Goal: Task Accomplishment & Management: Manage account settings

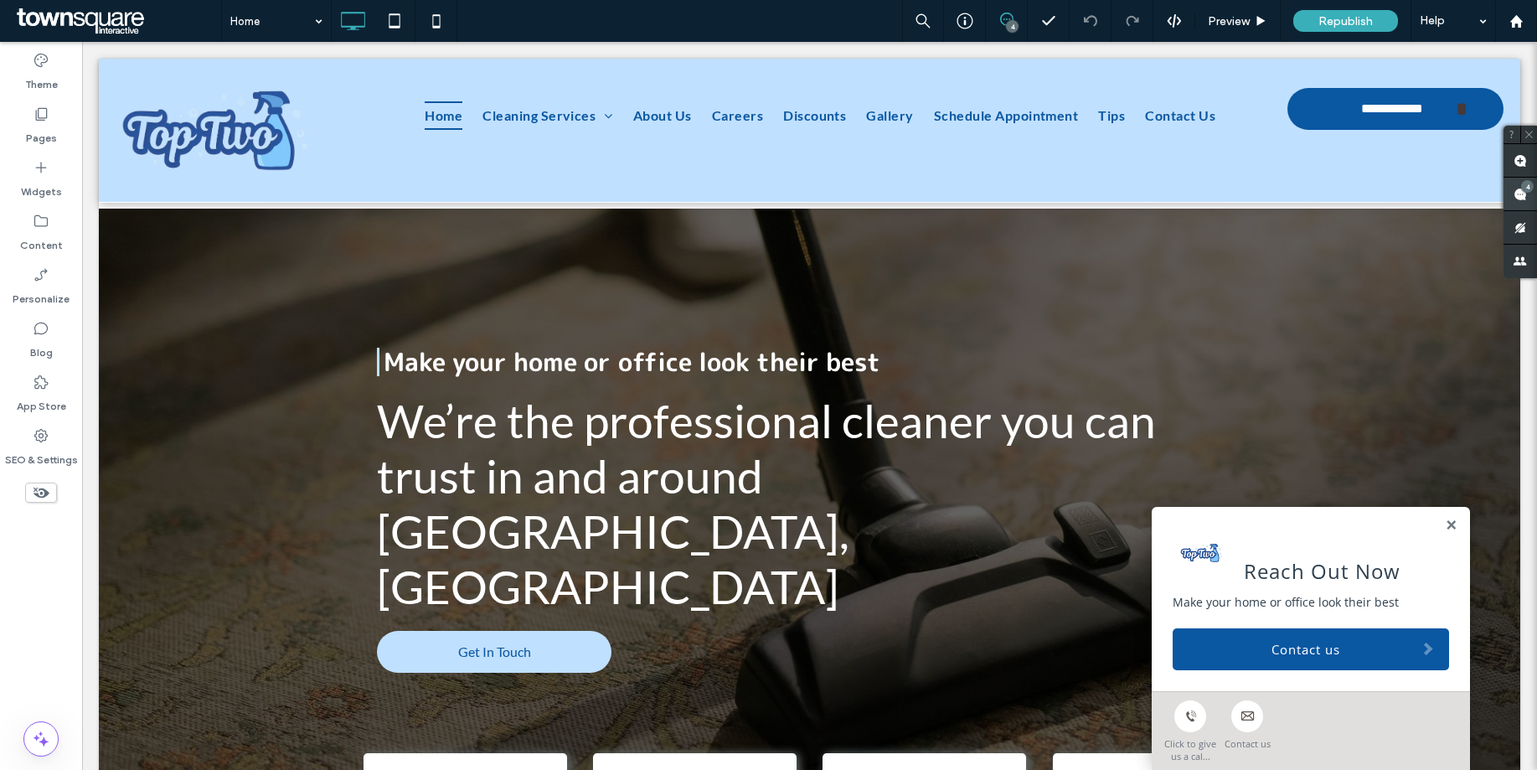
click at [1520, 195] on use at bounding box center [1520, 194] width 13 height 13
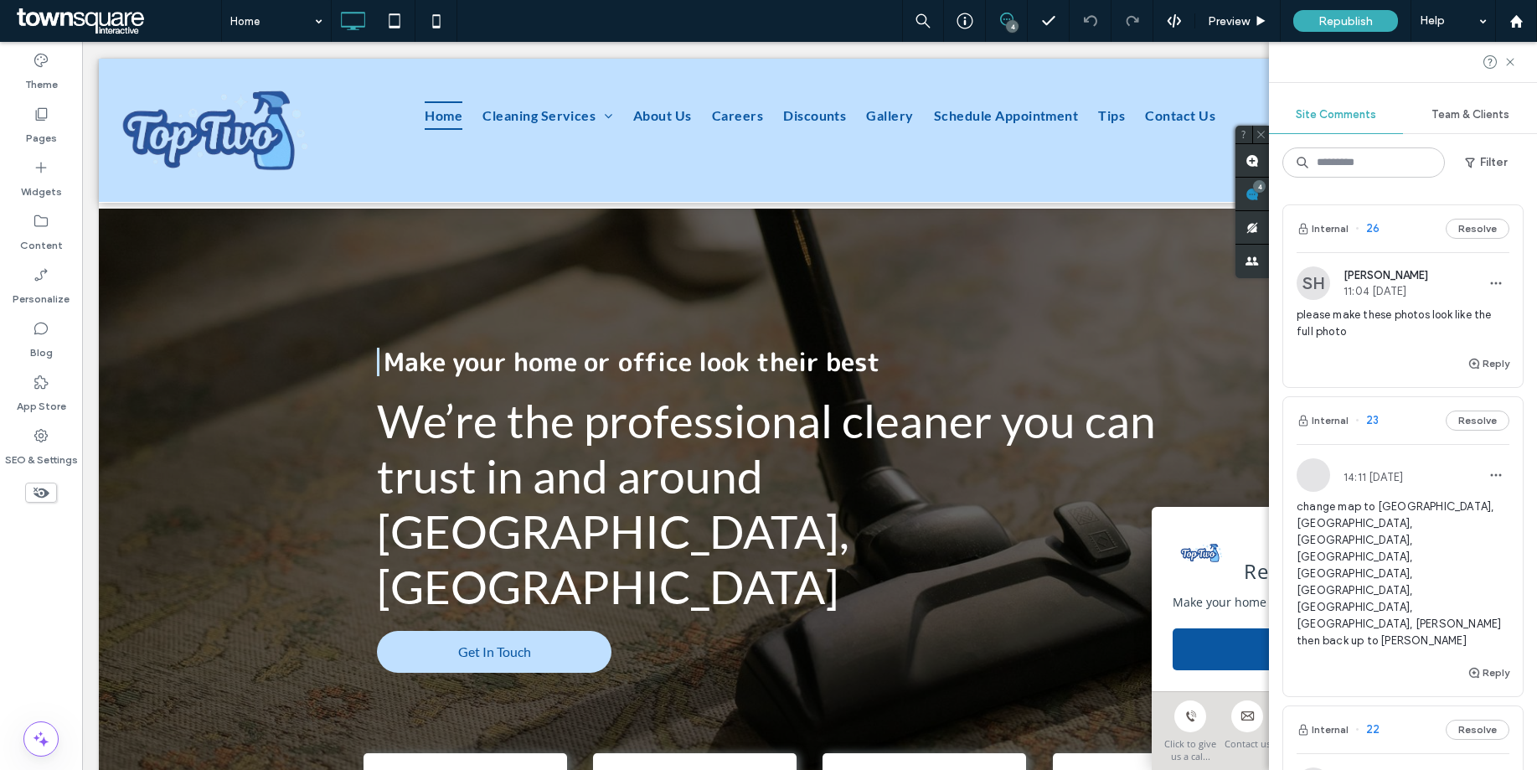
click at [1390, 340] on div "please make these photos look like the full photo" at bounding box center [1403, 330] width 213 height 47
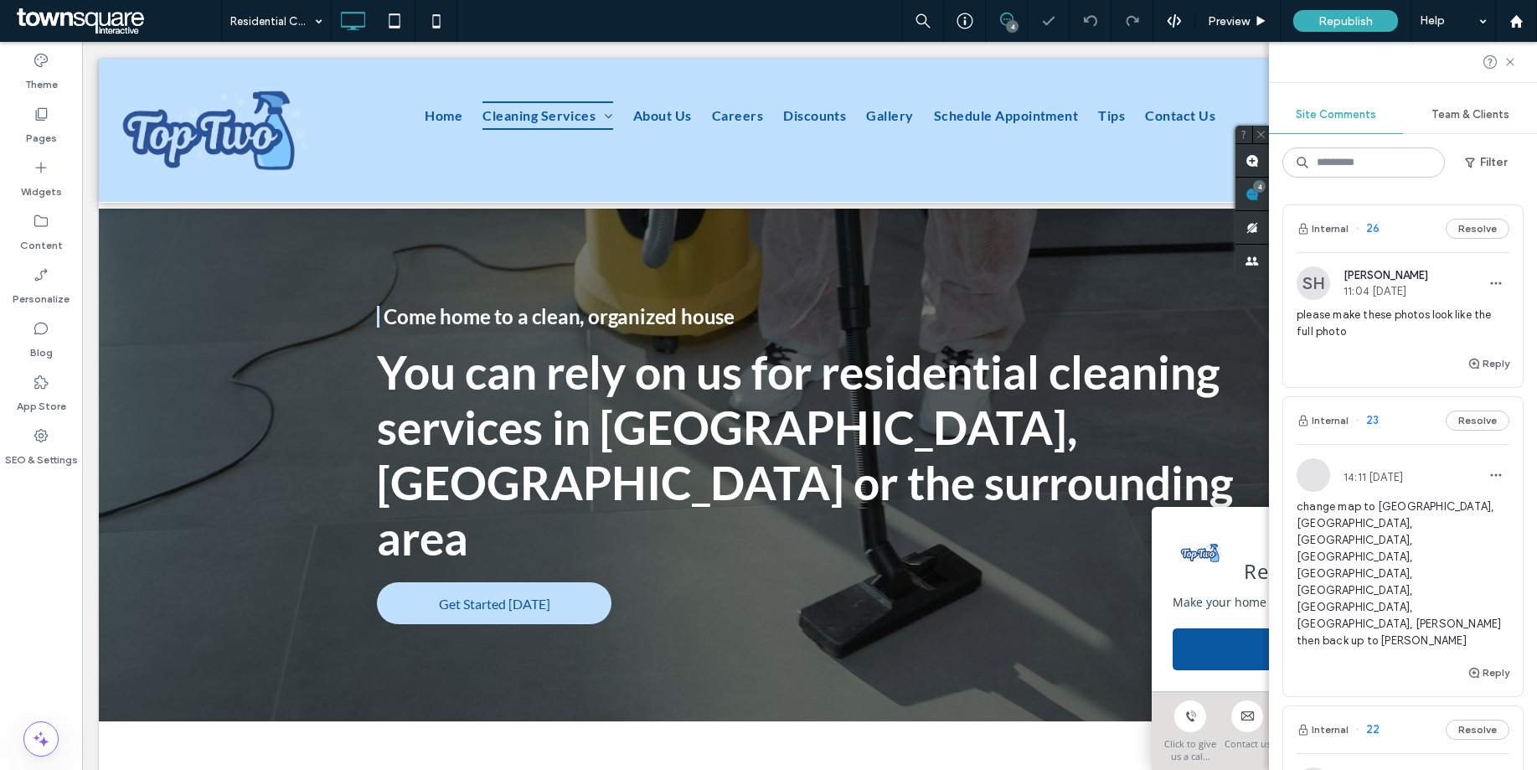
scroll to position [1030, 0]
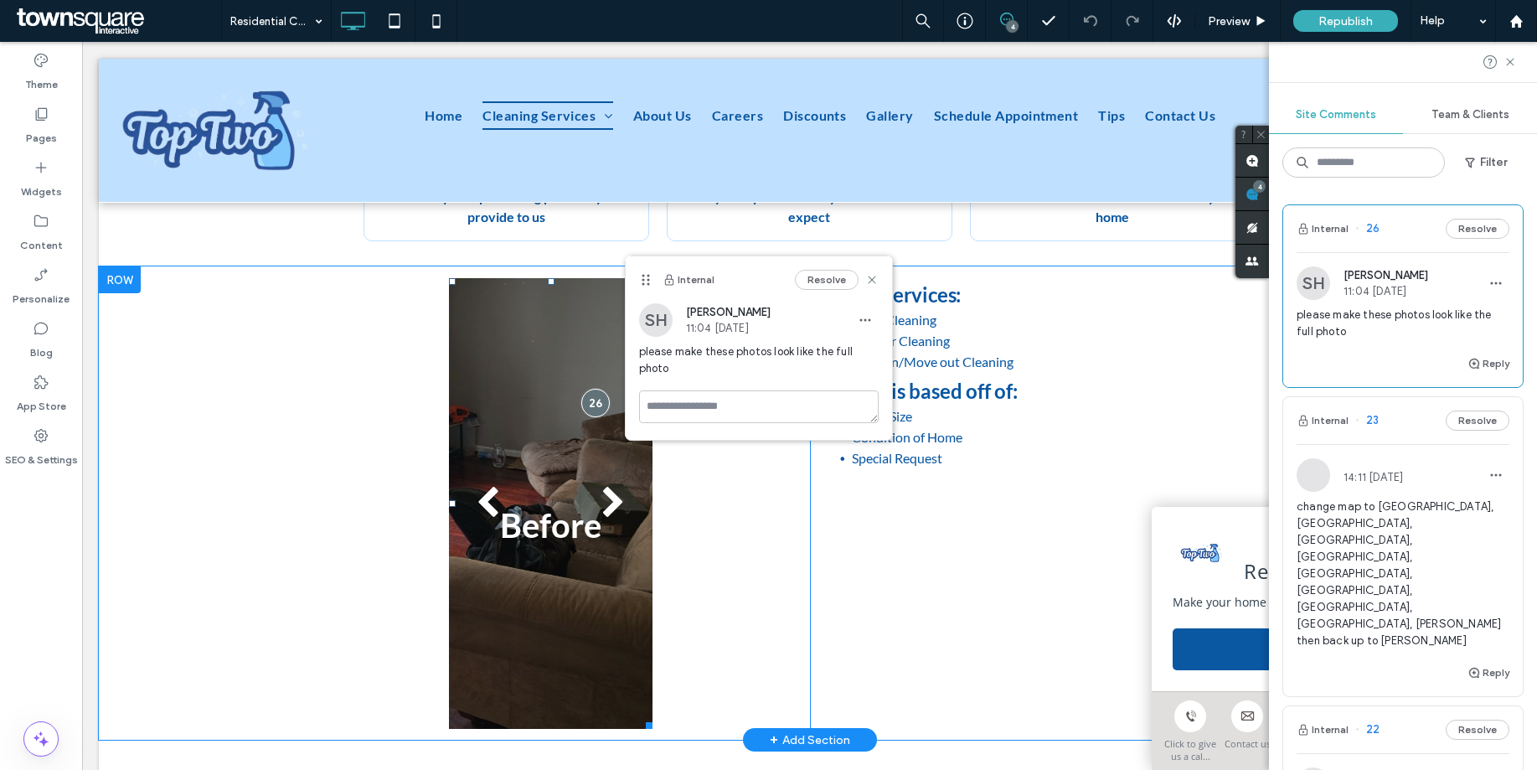
click at [602, 470] on button "next" at bounding box center [614, 503] width 78 height 88
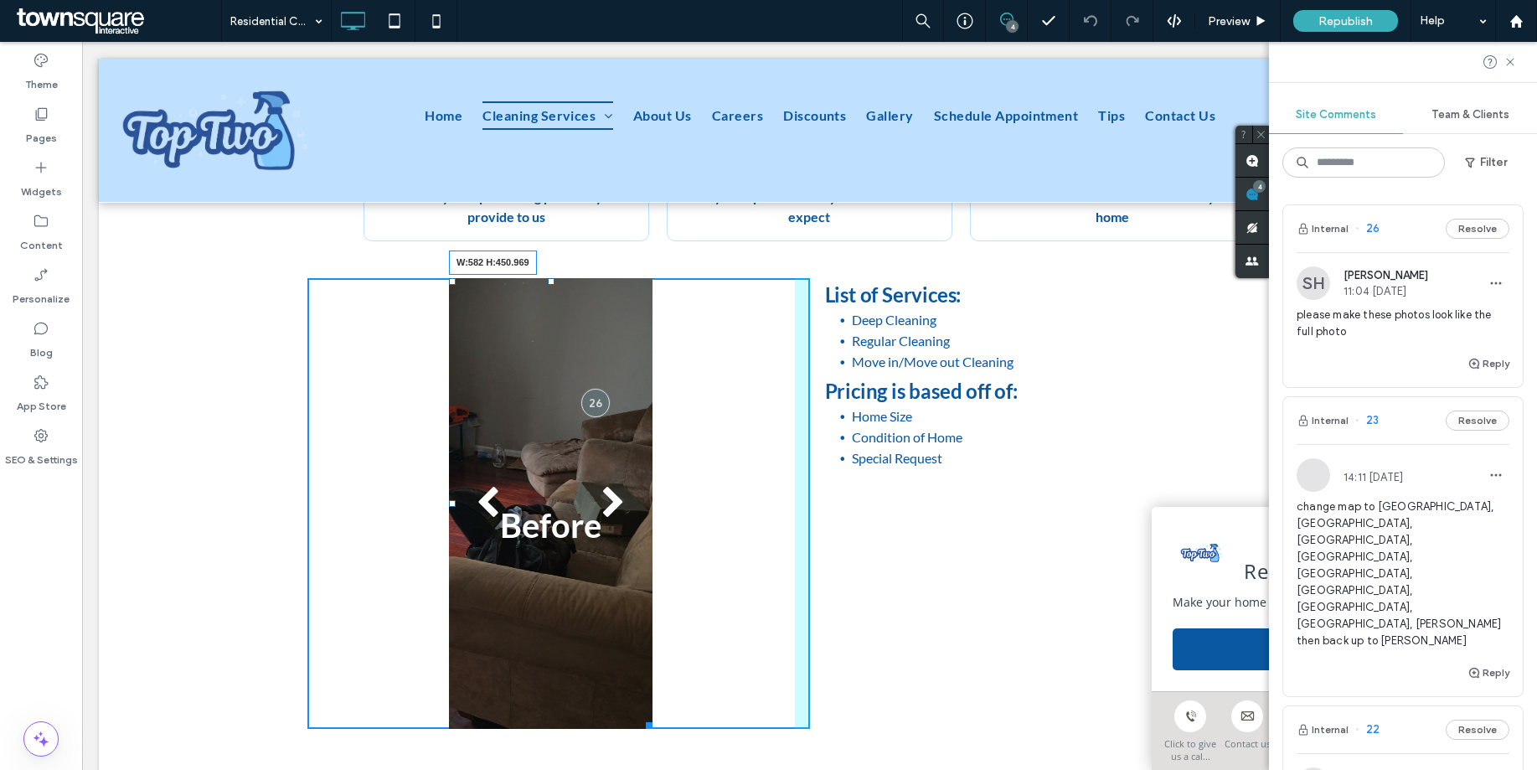
drag, startPoint x: 643, startPoint y: 668, endPoint x: 810, endPoint y: 595, distance: 182.7
click at [810, 595] on div "Before After Before After Before After Before After Before After a a a a W:582 …" at bounding box center [809, 503] width 1005 height 451
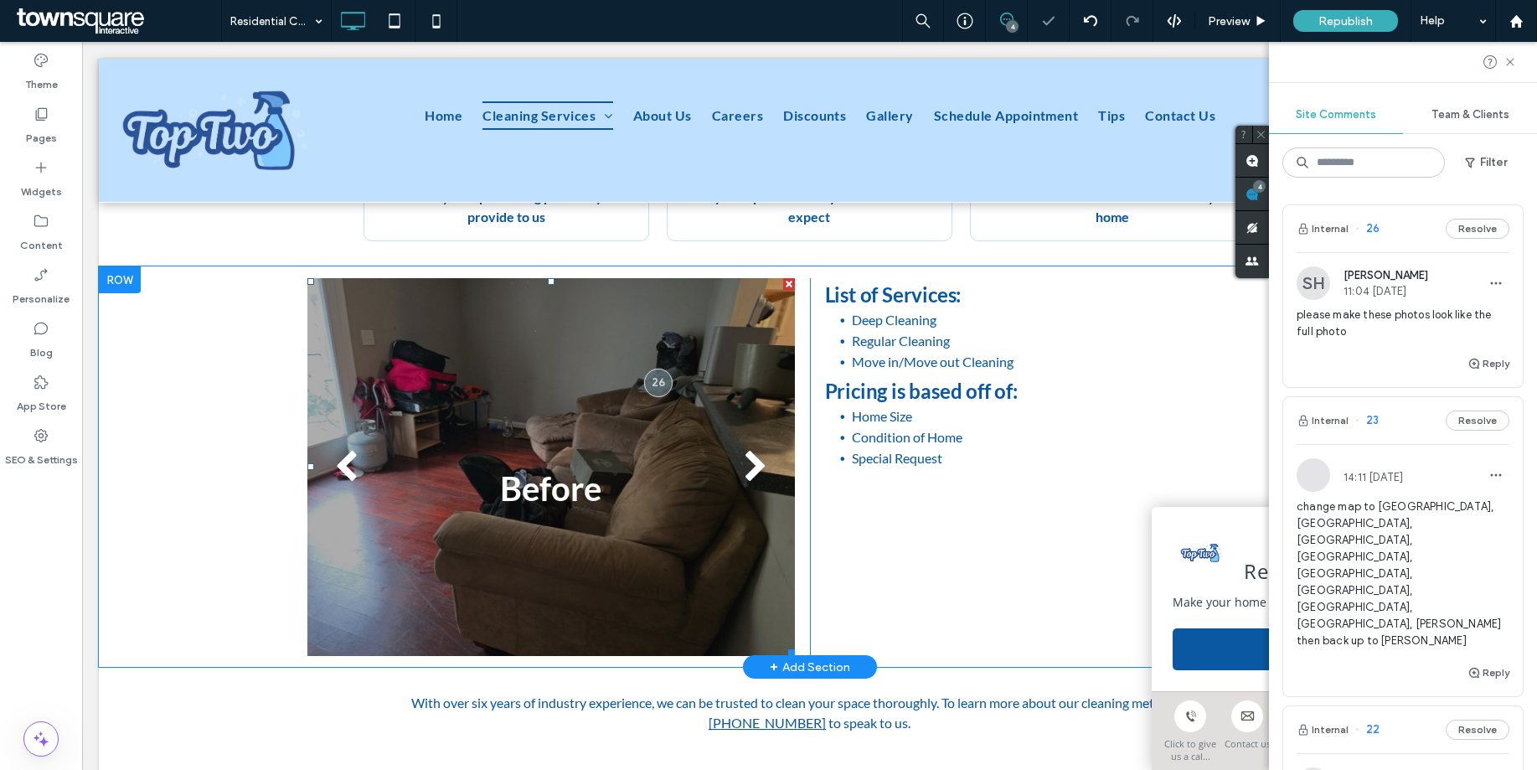
click at [738, 478] on div "Before" at bounding box center [551, 477] width 488 height 298
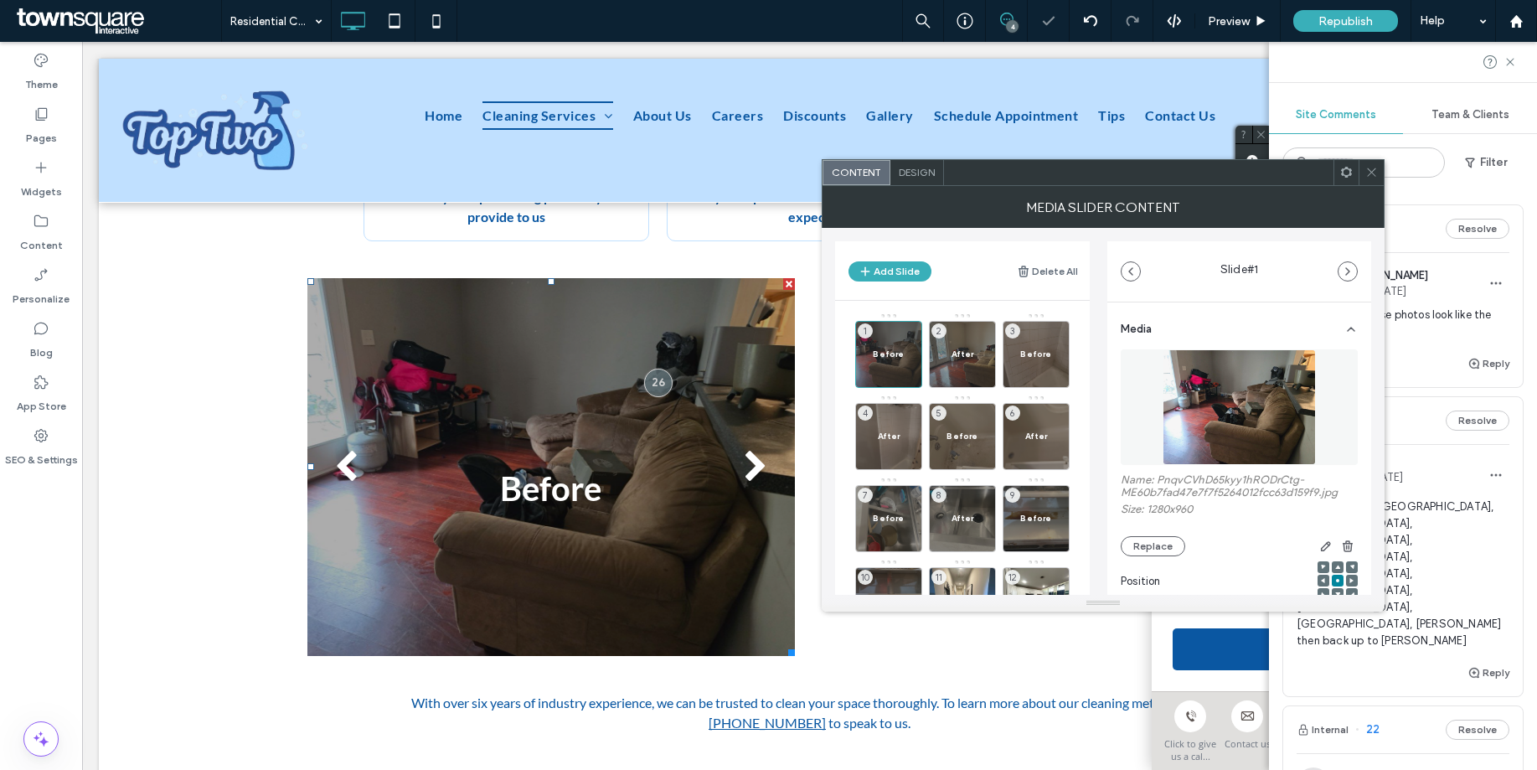
click at [1366, 178] on icon at bounding box center [1372, 172] width 13 height 13
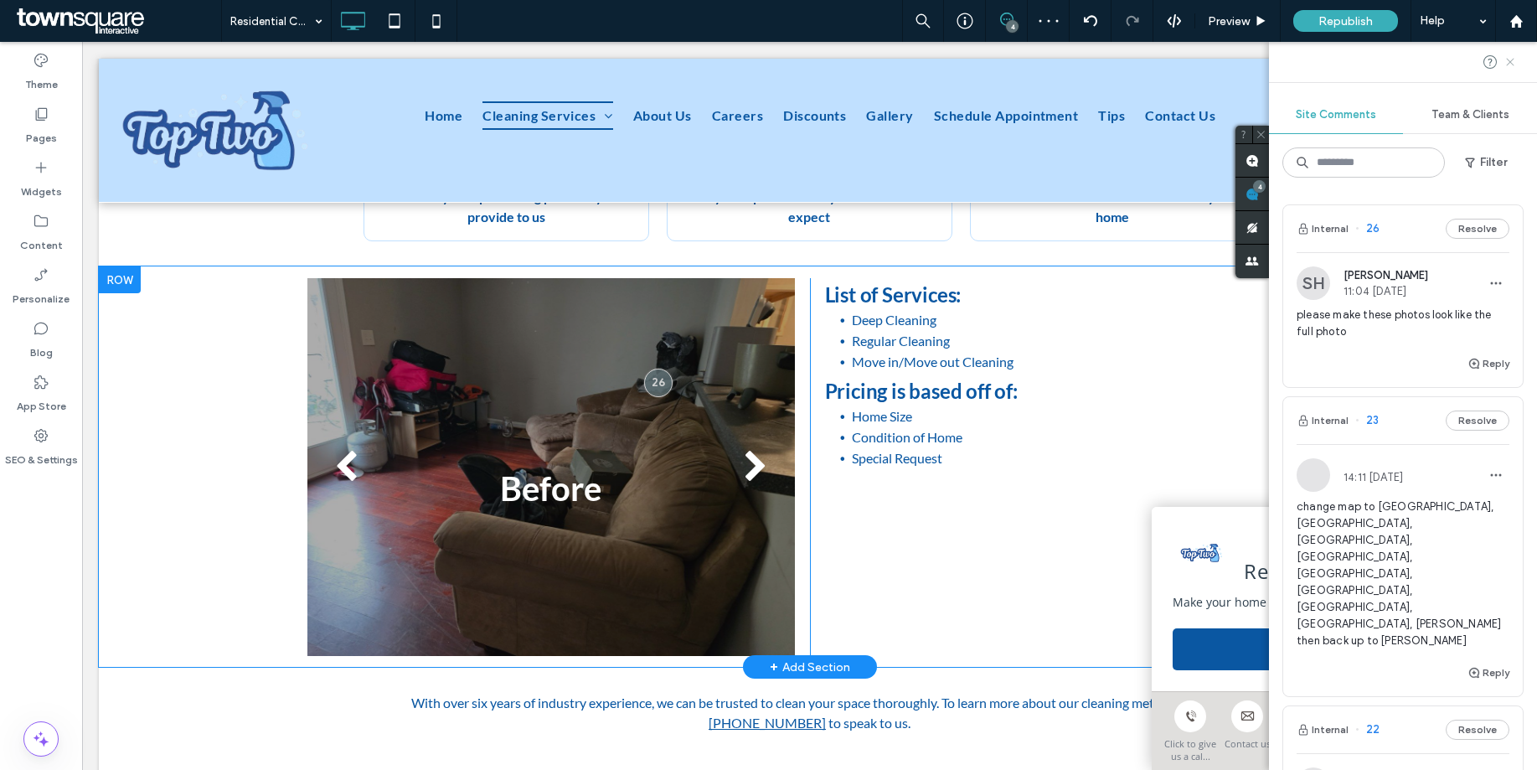
click at [1513, 66] on icon at bounding box center [1510, 61] width 13 height 13
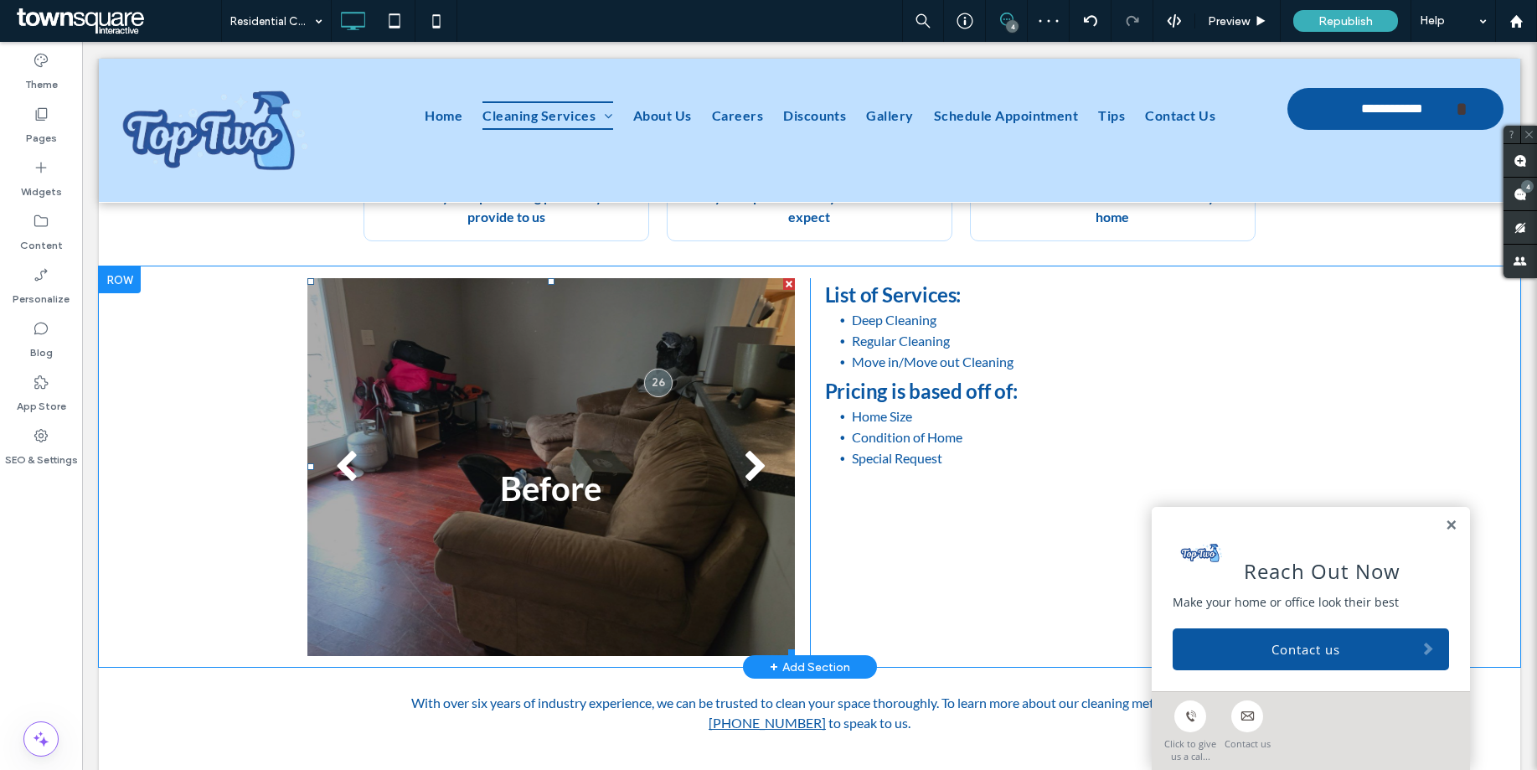
click at [679, 328] on div "Before" at bounding box center [551, 477] width 488 height 298
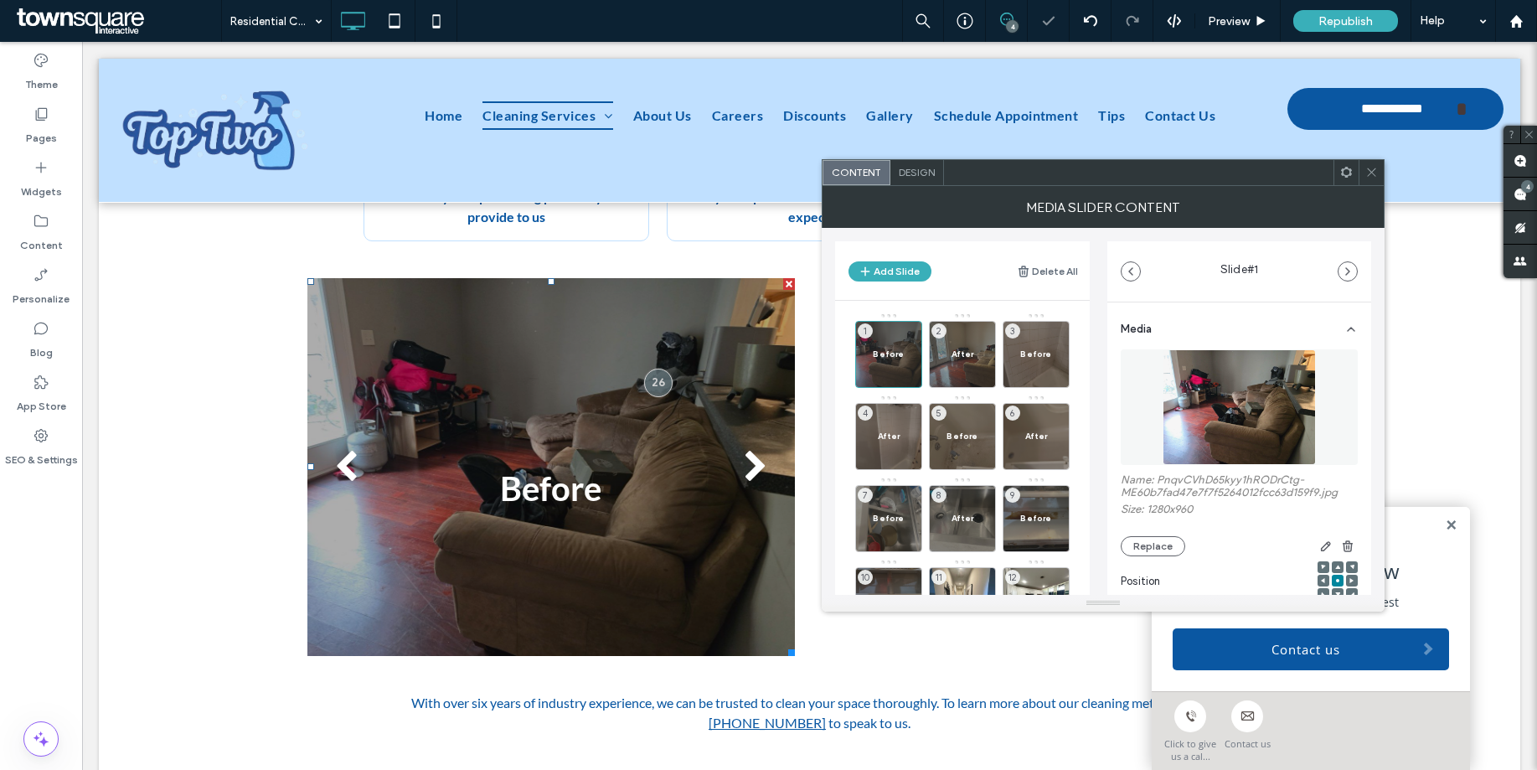
click at [916, 175] on span "Design" at bounding box center [917, 172] width 36 height 13
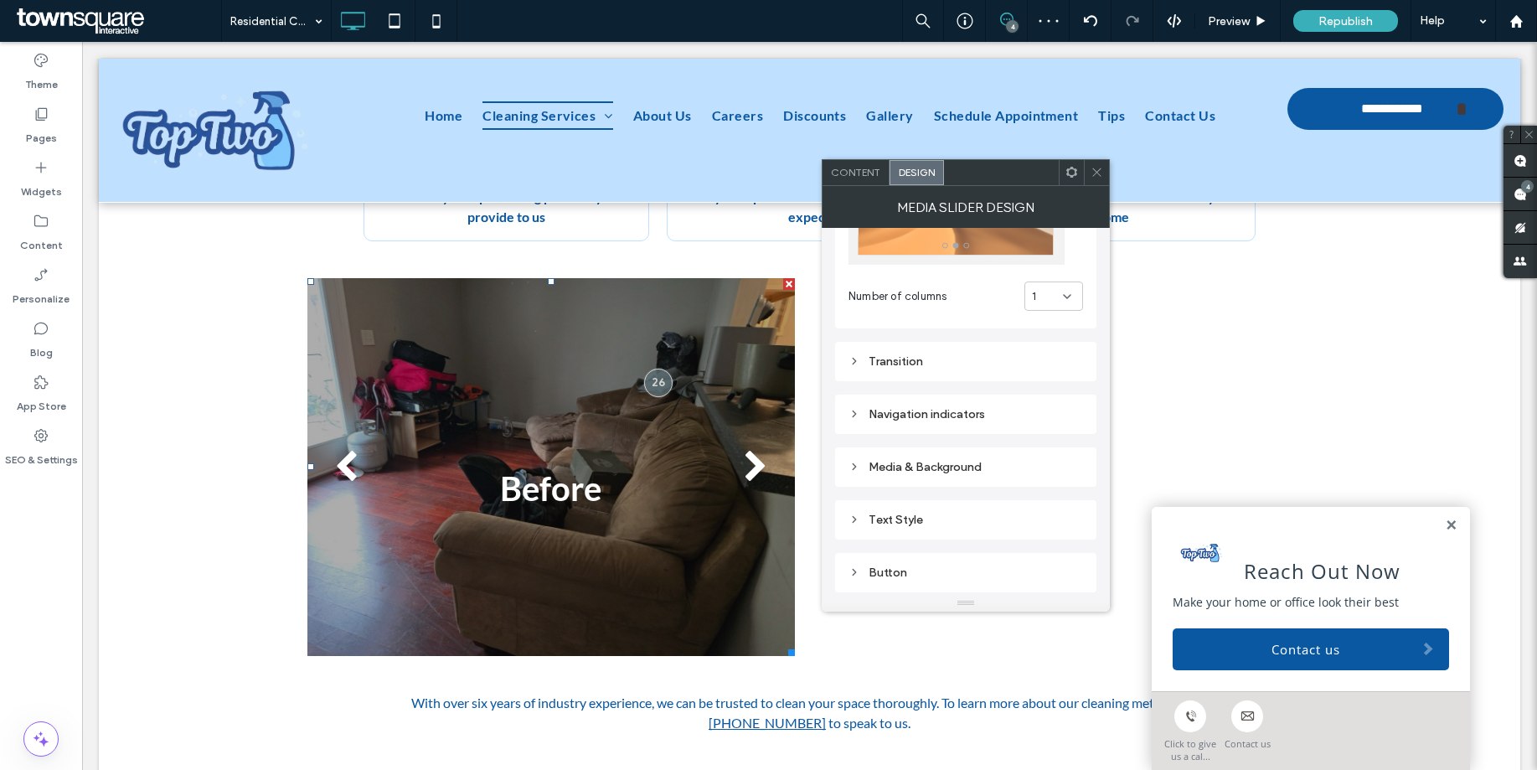
click at [938, 474] on div "Media & Background" at bounding box center [966, 467] width 235 height 23
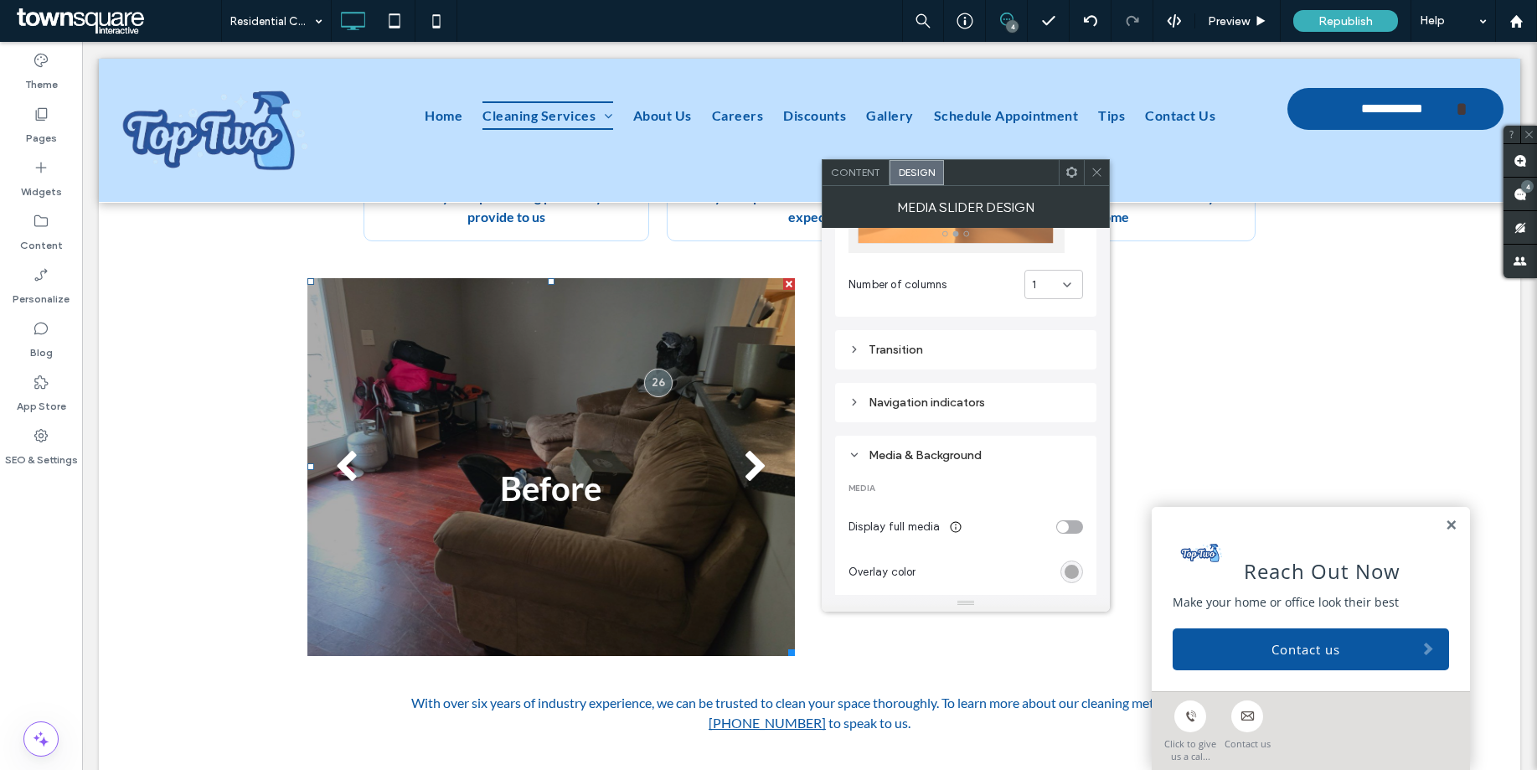
scroll to position [153, 0]
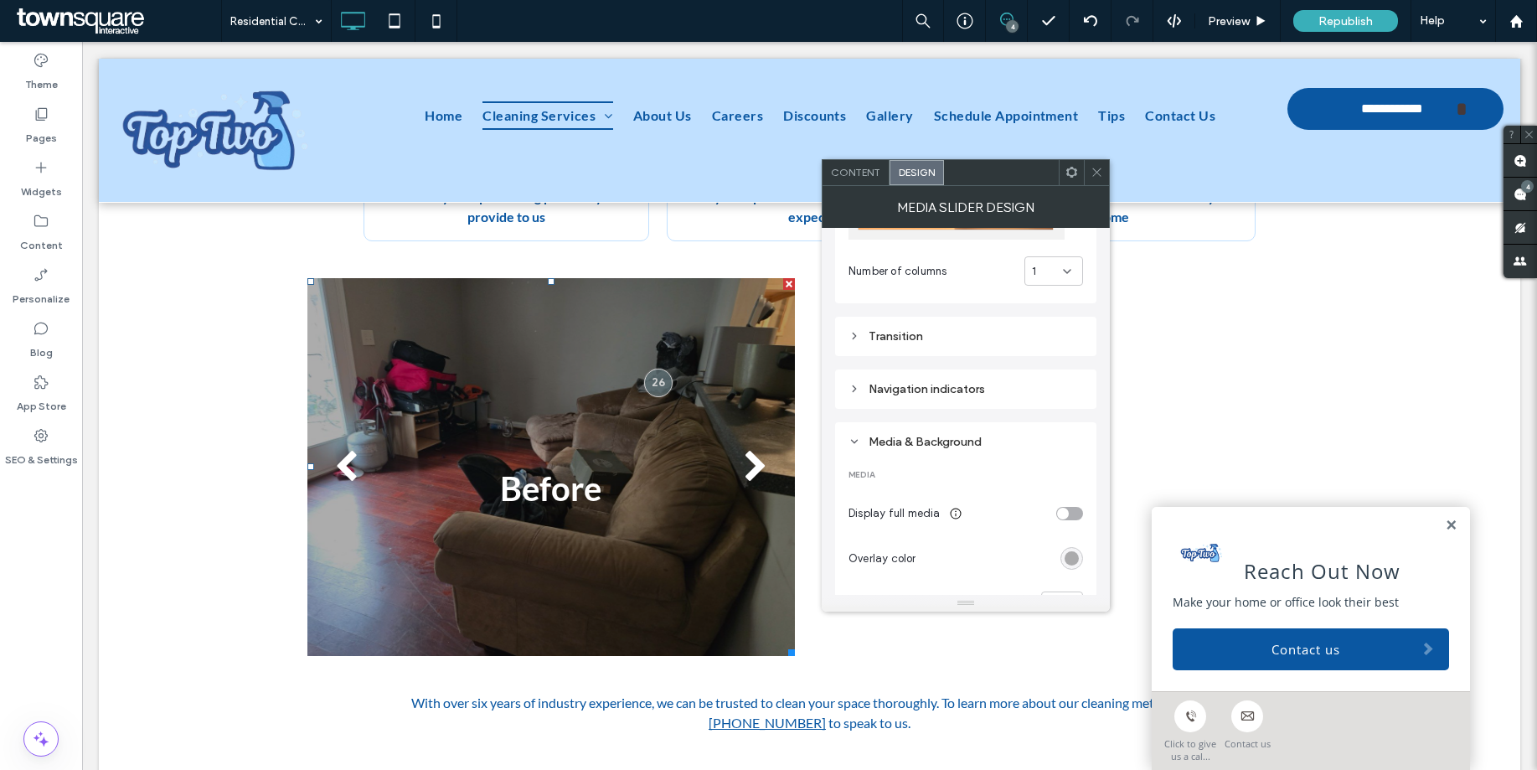
click at [1063, 514] on div "toggle" at bounding box center [1063, 514] width 12 height 12
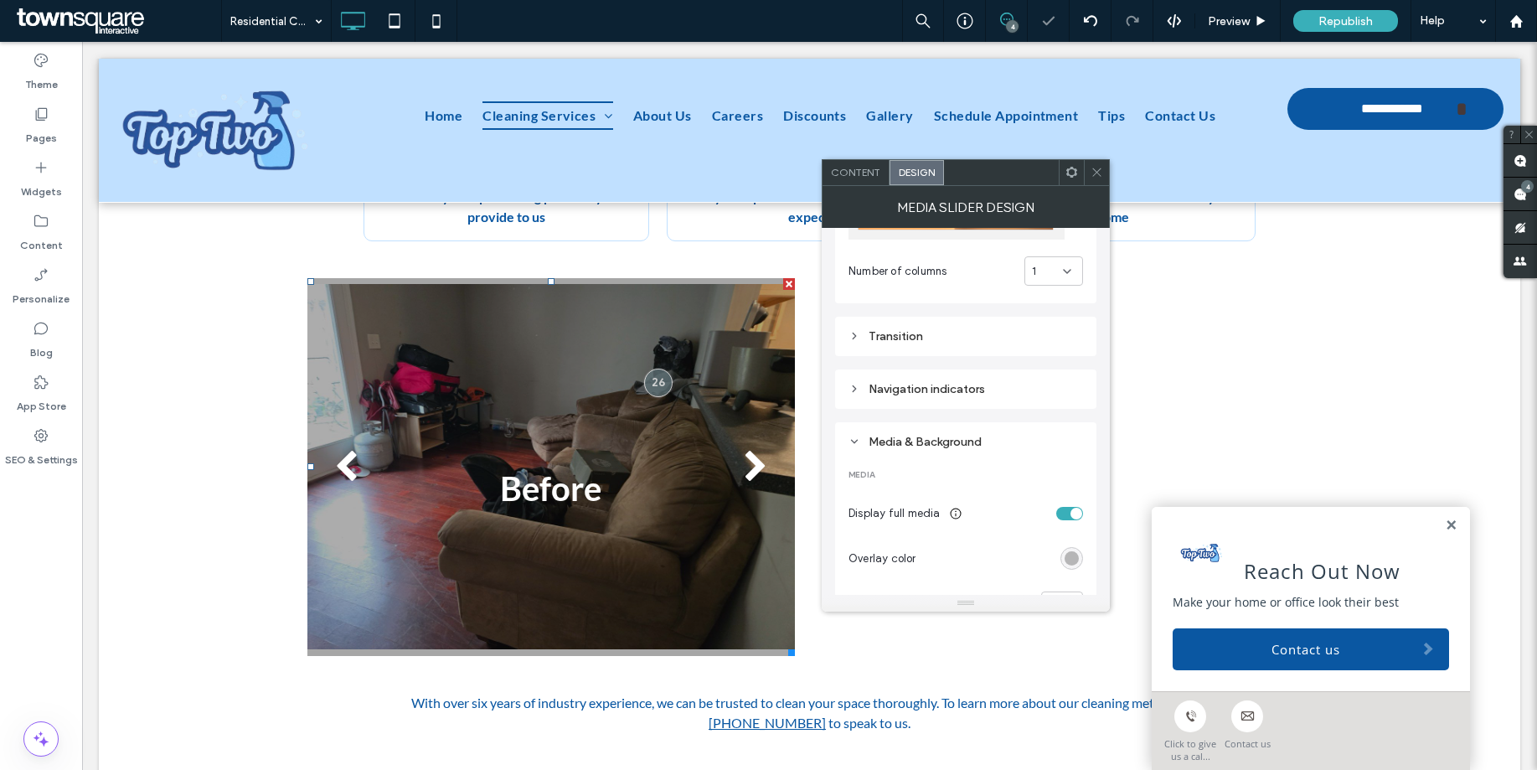
click at [1068, 554] on div "rgba(0, 0, 0, 0.3)" at bounding box center [1072, 558] width 14 height 14
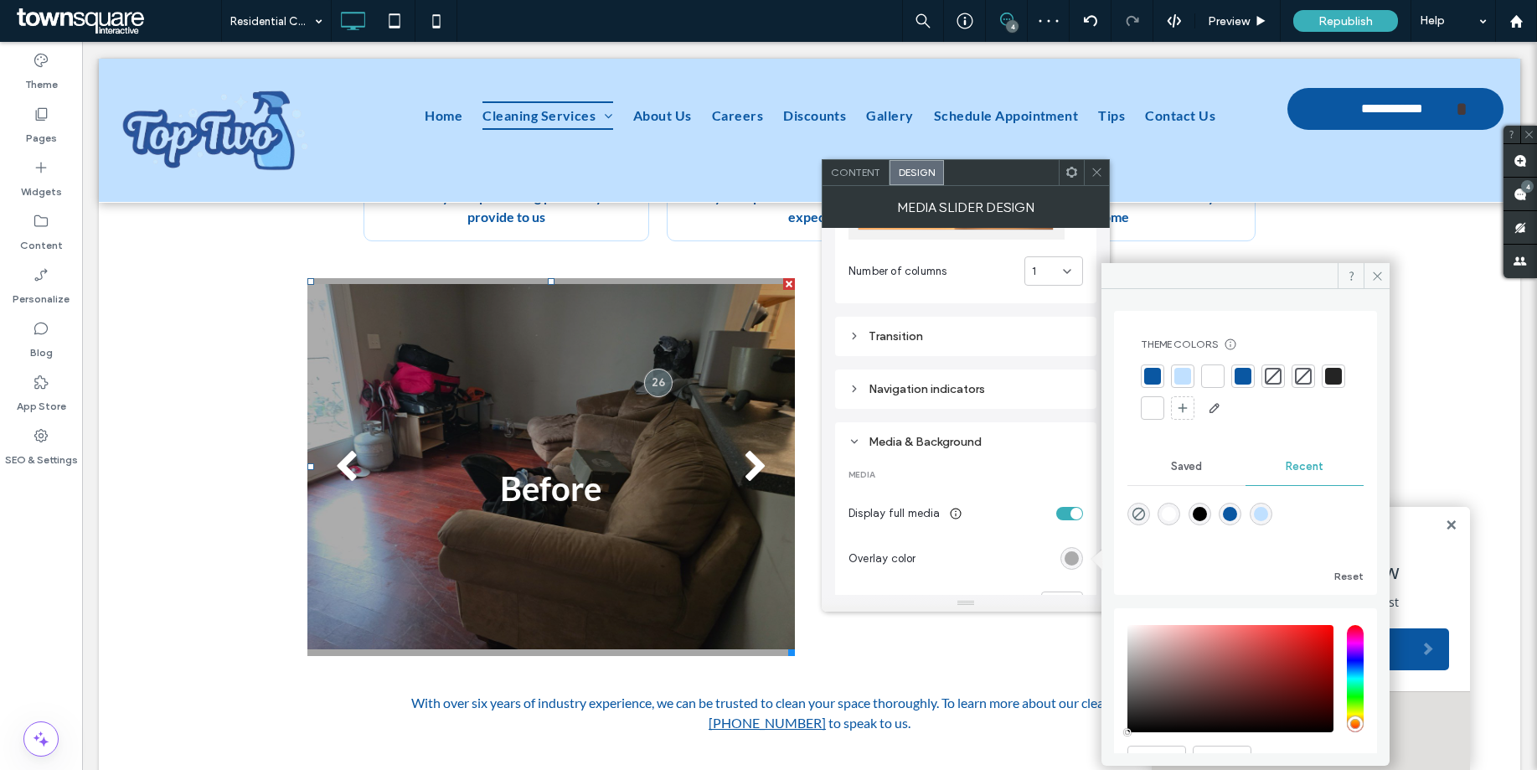
click at [1143, 514] on icon "rgba(0, 0, 0, 0)" at bounding box center [1139, 514] width 14 height 14
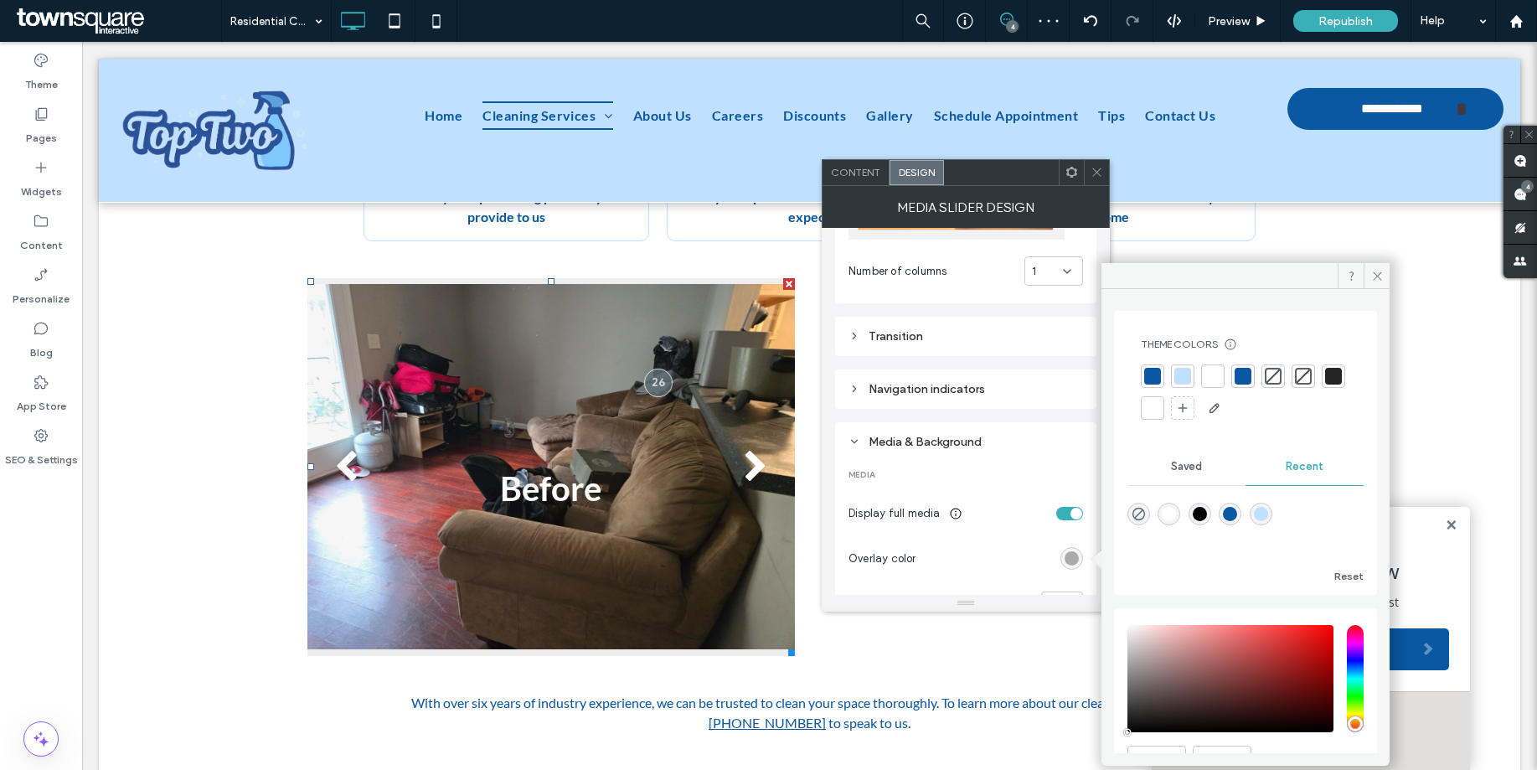
type input "*"
type input "**"
type input "*"
type input "**"
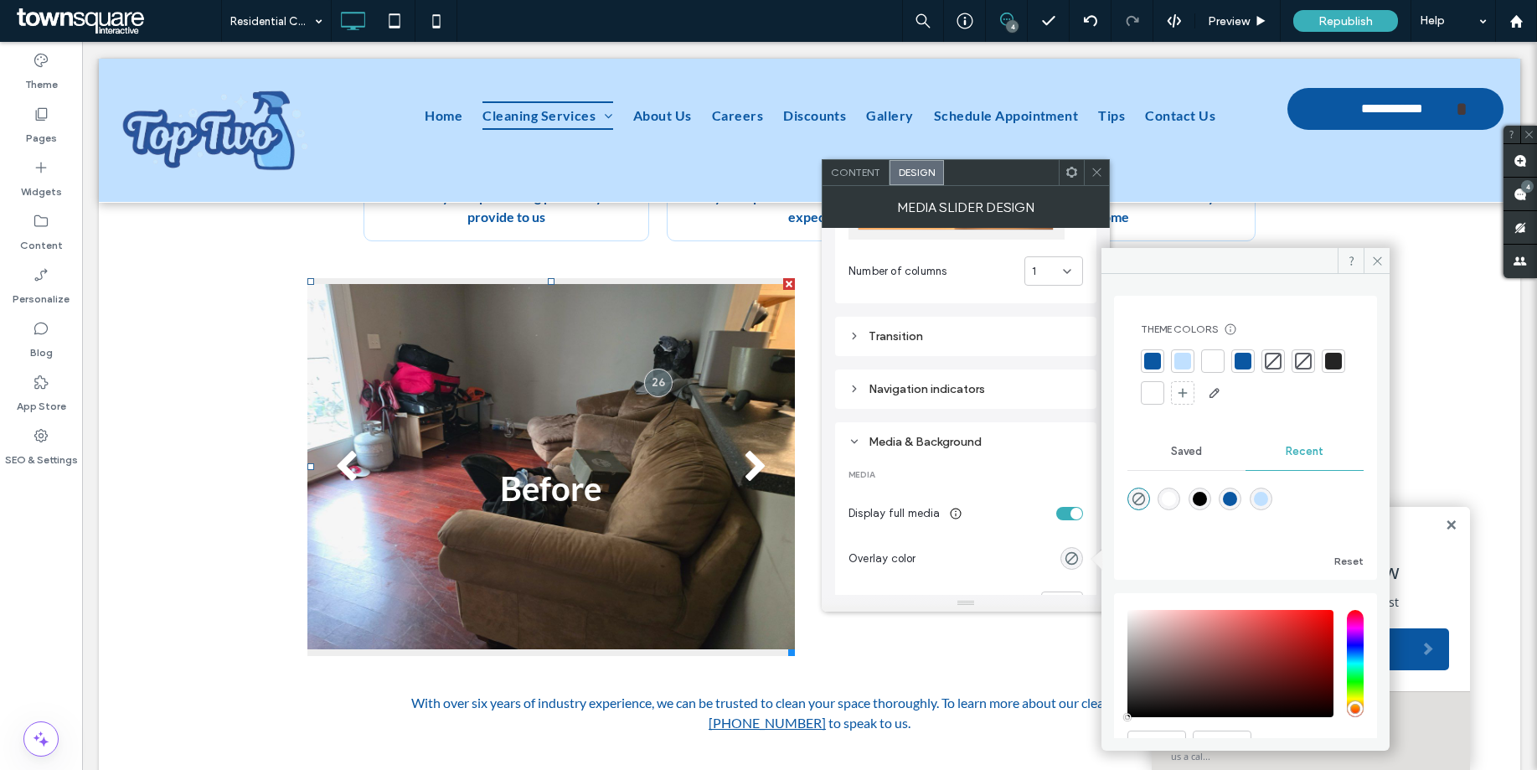
click at [1035, 459] on div "MEDIA Display full media Overlay color Opacity ** BACKGROUND Background color B…" at bounding box center [966, 710] width 235 height 514
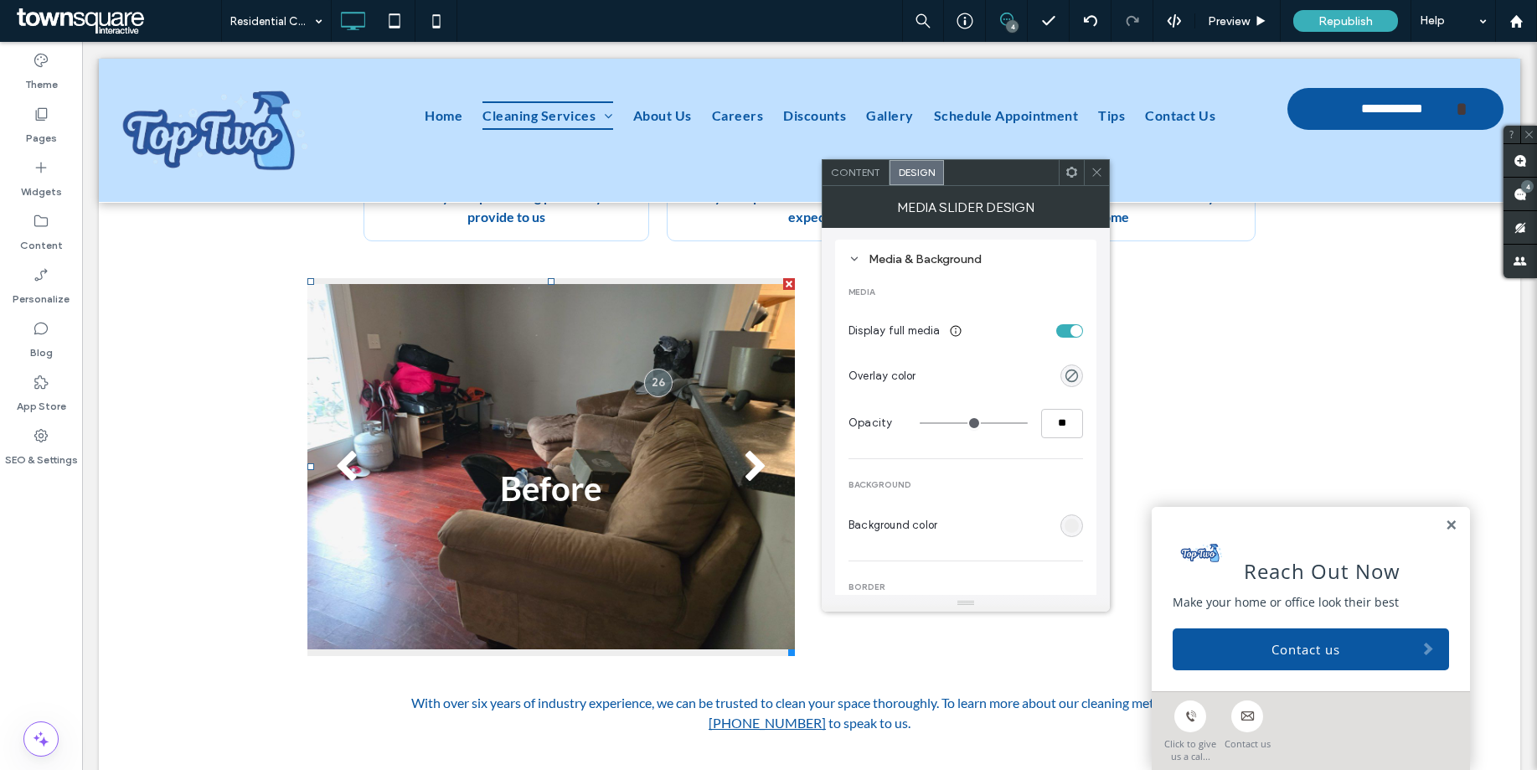
scroll to position [426, 0]
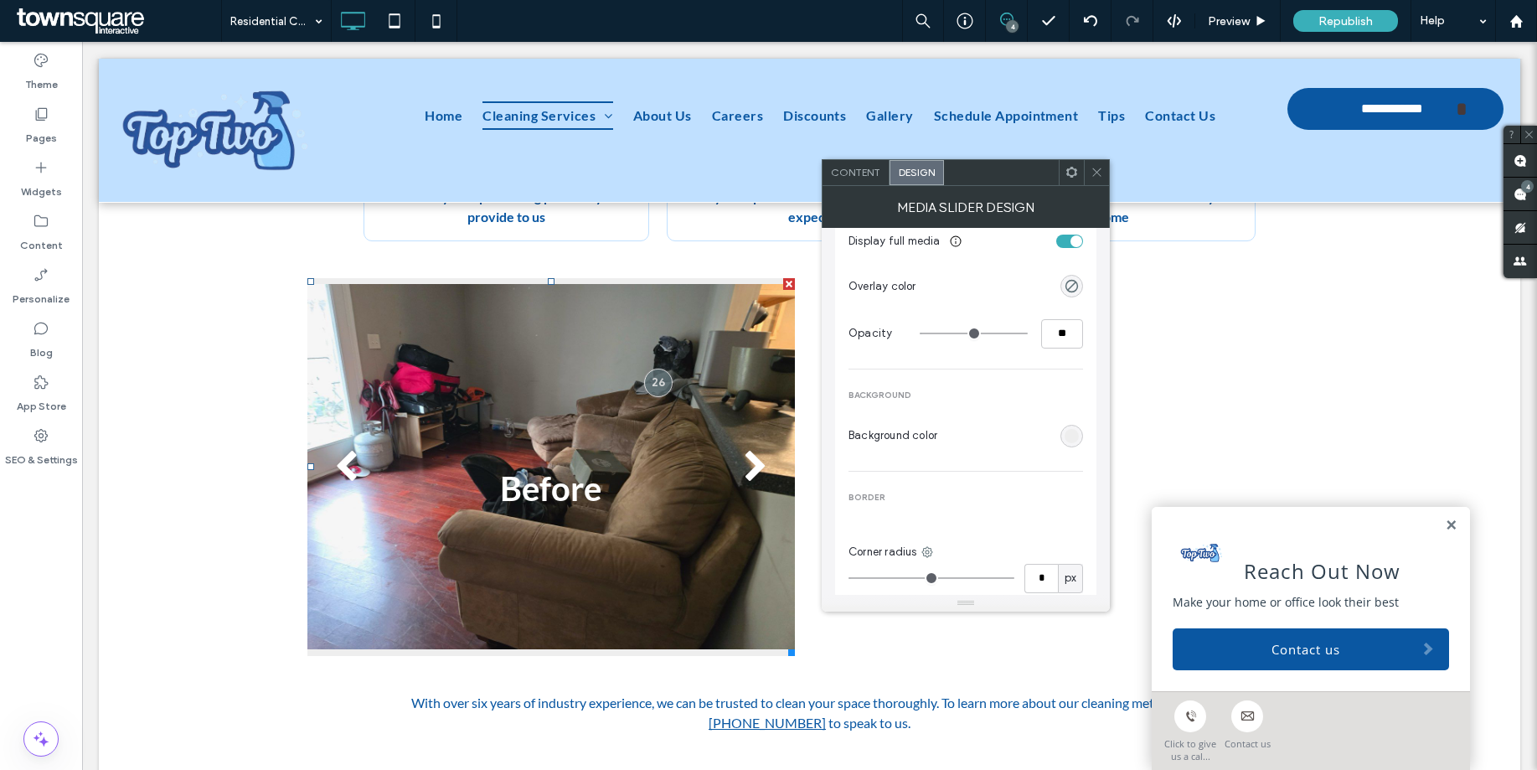
click at [1081, 435] on div "rgb(238, 238, 238)" at bounding box center [1072, 436] width 23 height 23
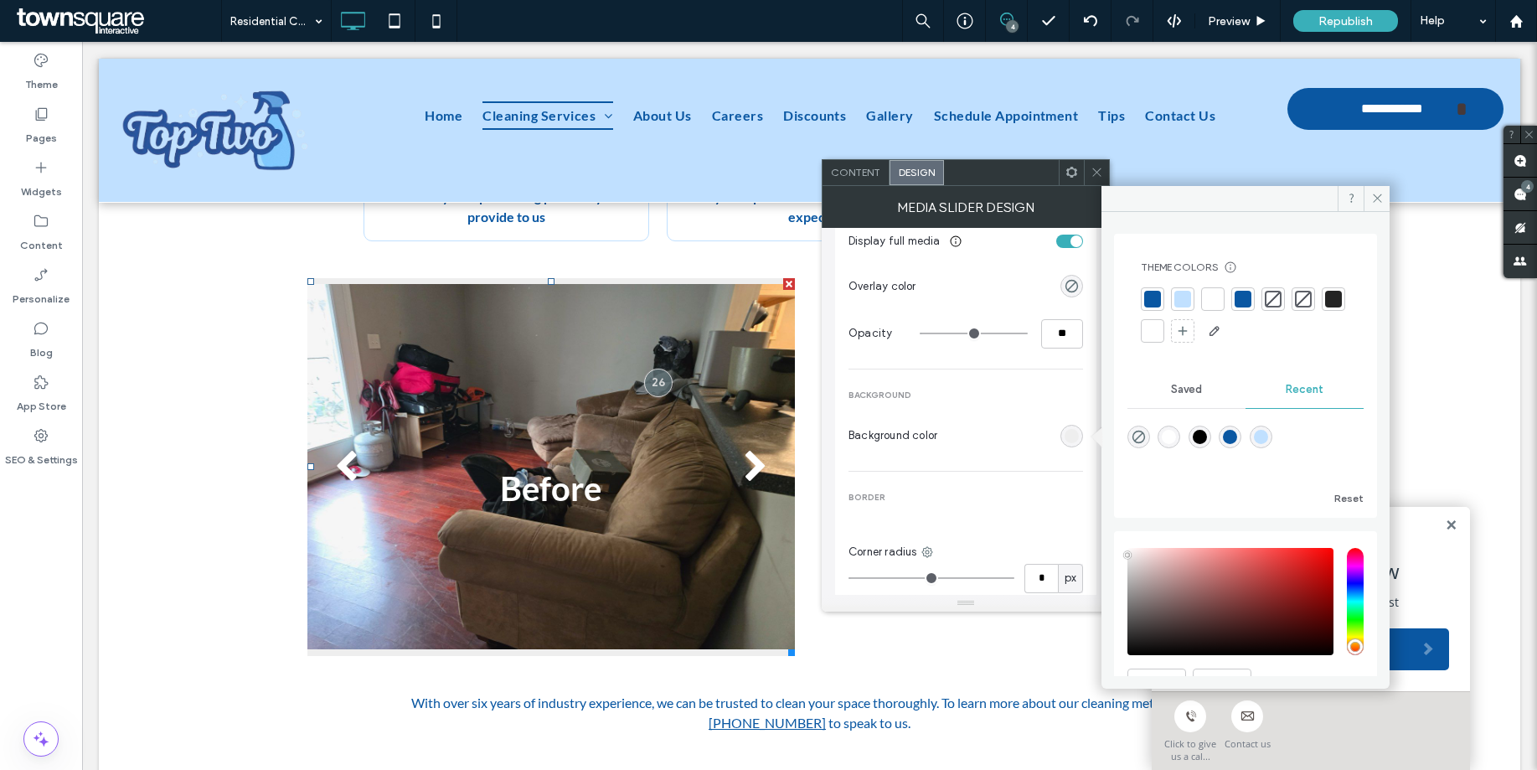
click at [1139, 428] on div "rgba(0, 0, 0, 0)" at bounding box center [1139, 437] width 23 height 23
type input "*******"
type input "*"
type input "**"
click at [810, 305] on div "List of Services: Deep Cleaning Regular Cleaning Move in/Move out Cleaning ﻿ Pr…" at bounding box center [1061, 467] width 503 height 378
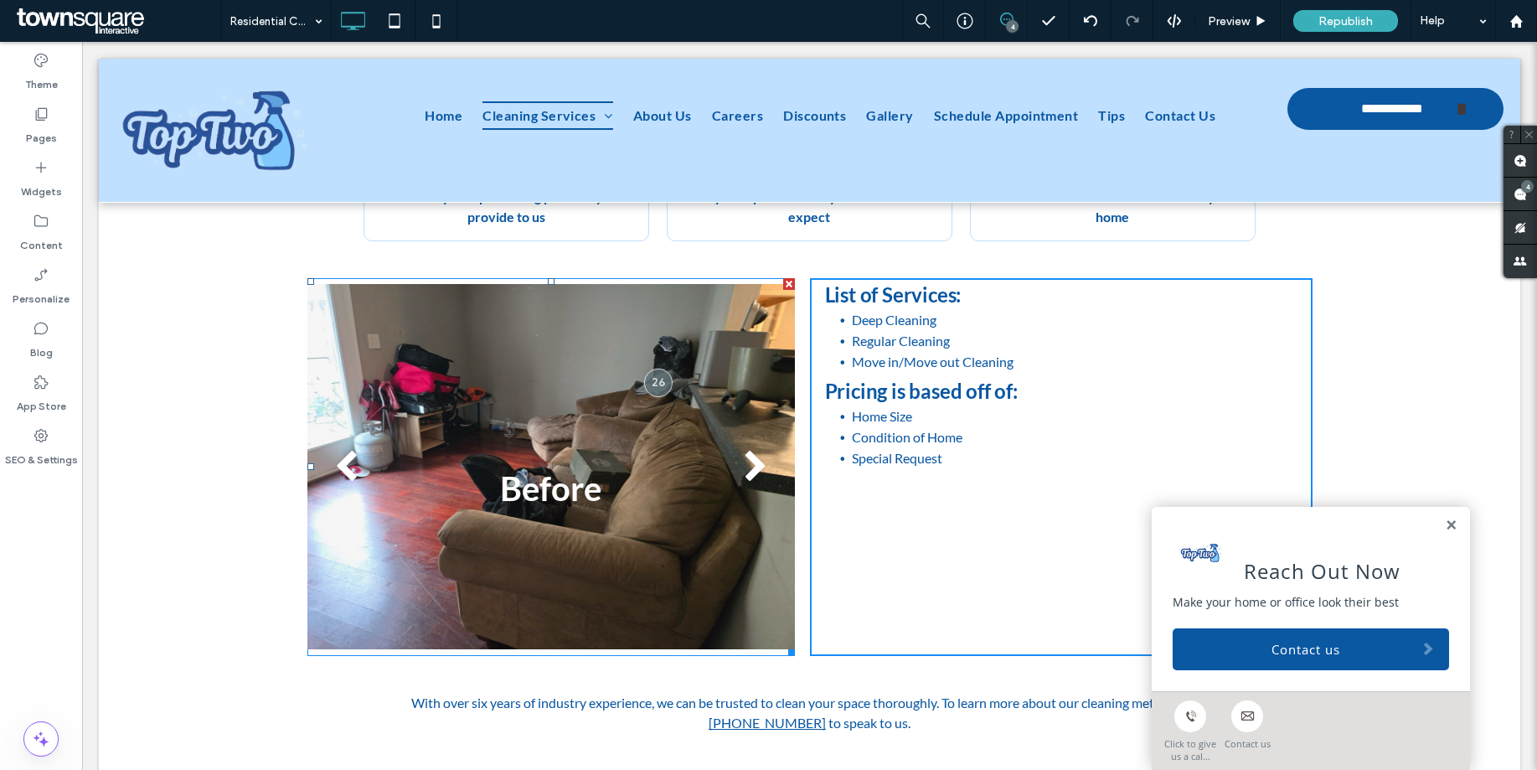
click at [749, 451] on div "next" at bounding box center [756, 468] width 24 height 34
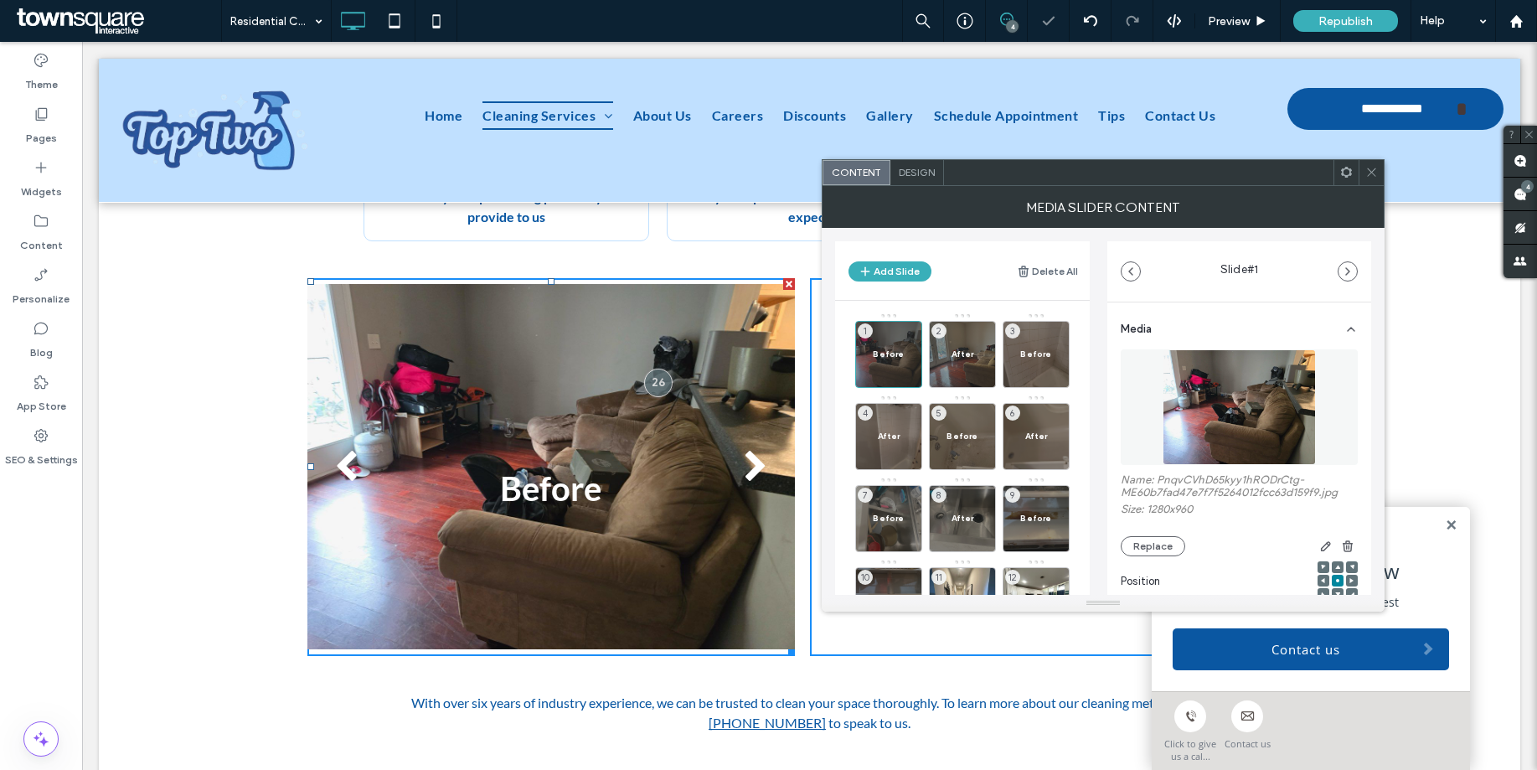
click at [749, 451] on div "next" at bounding box center [756, 468] width 24 height 34
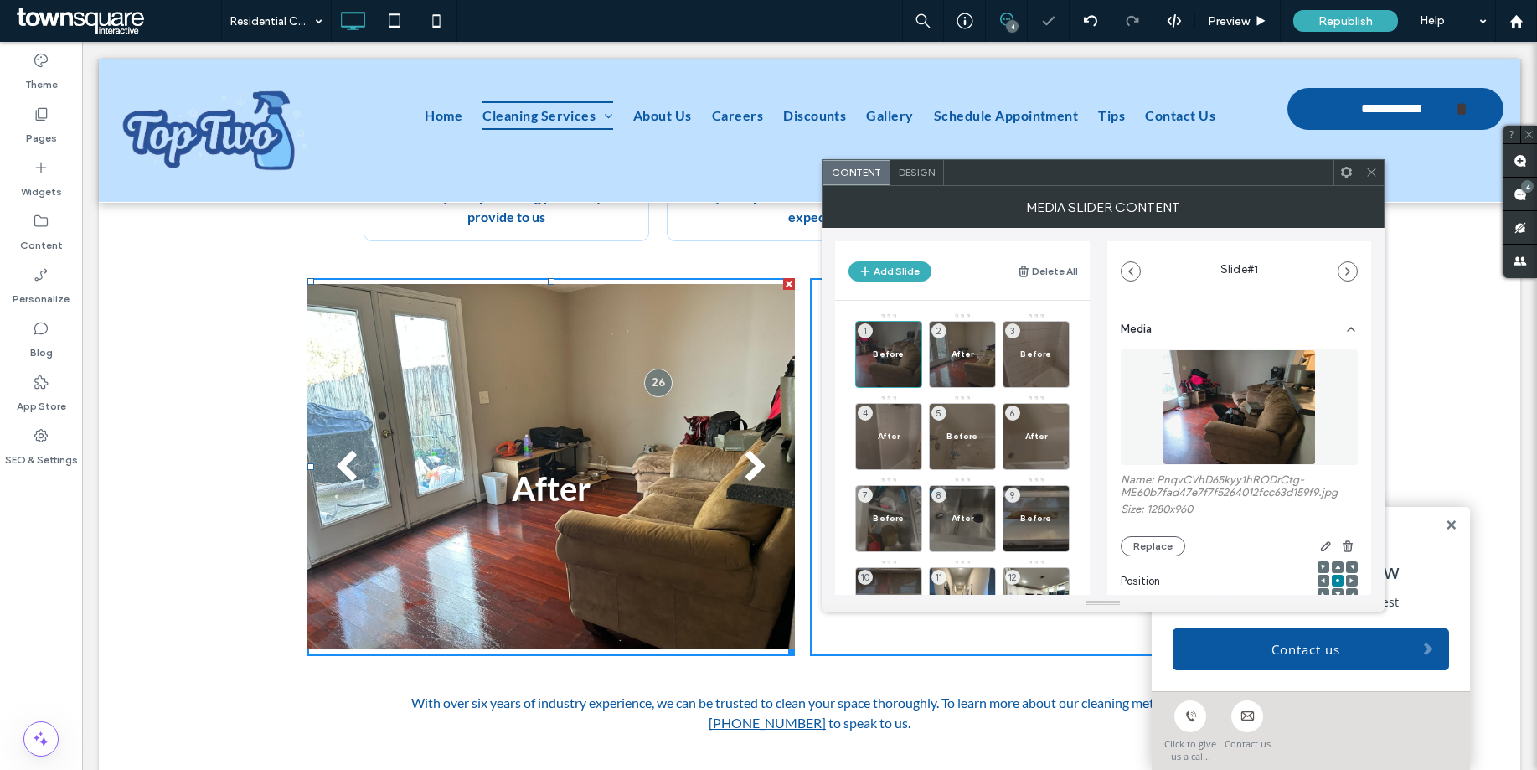
click at [749, 451] on div "next" at bounding box center [756, 468] width 24 height 34
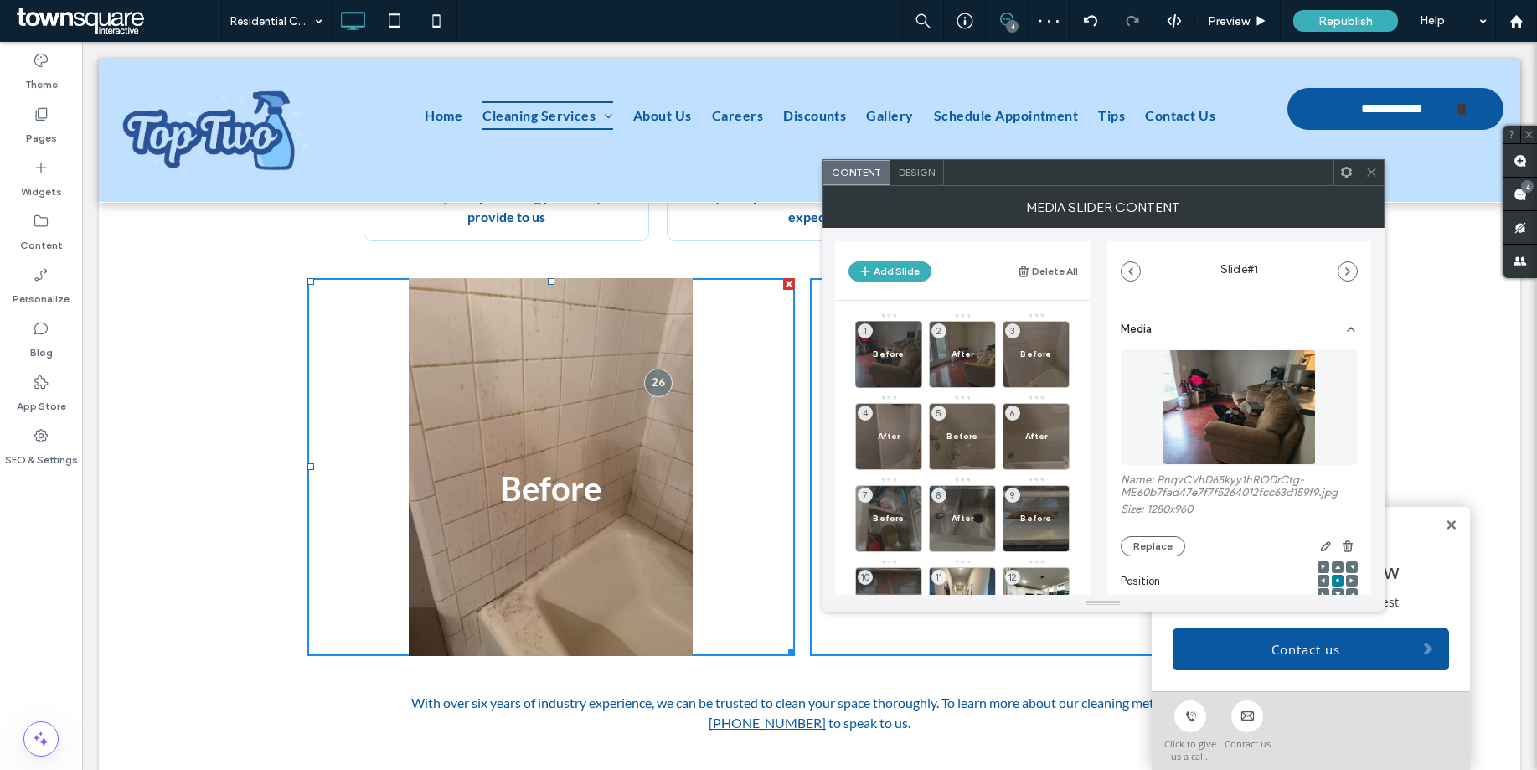
click at [749, 451] on div "next" at bounding box center [756, 468] width 24 height 34
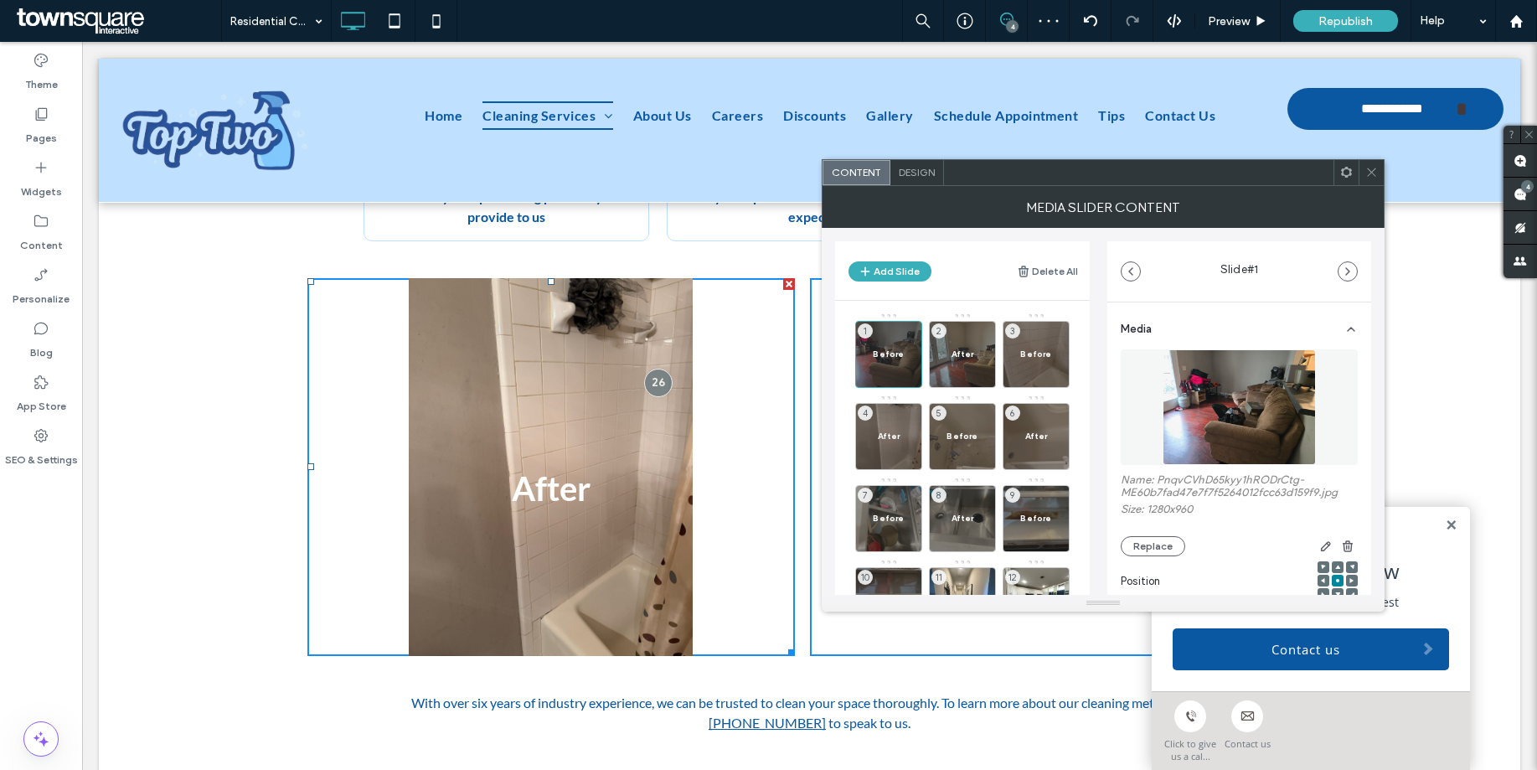
click at [749, 451] on div "next" at bounding box center [756, 468] width 24 height 34
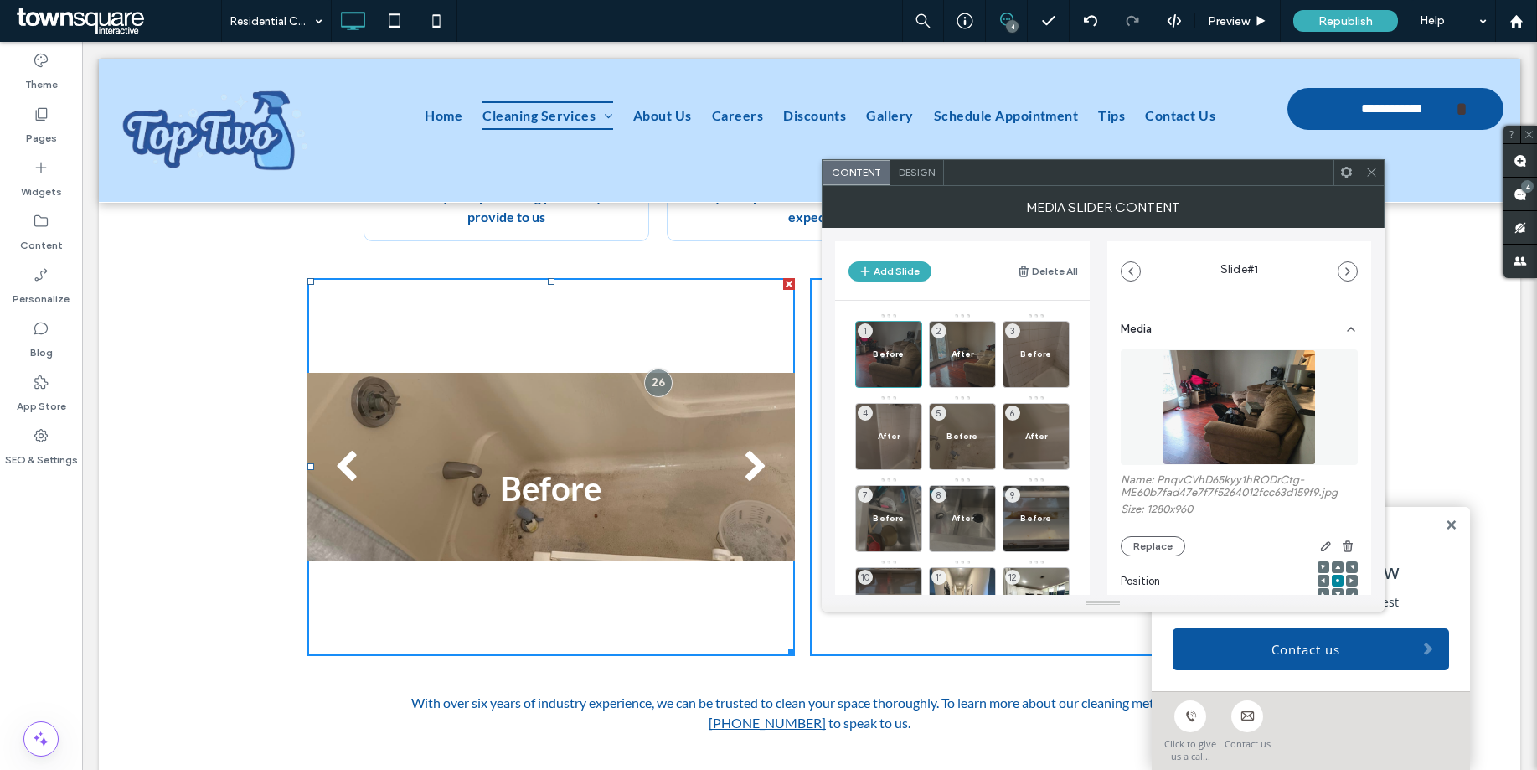
click at [749, 451] on div "next" at bounding box center [756, 468] width 24 height 34
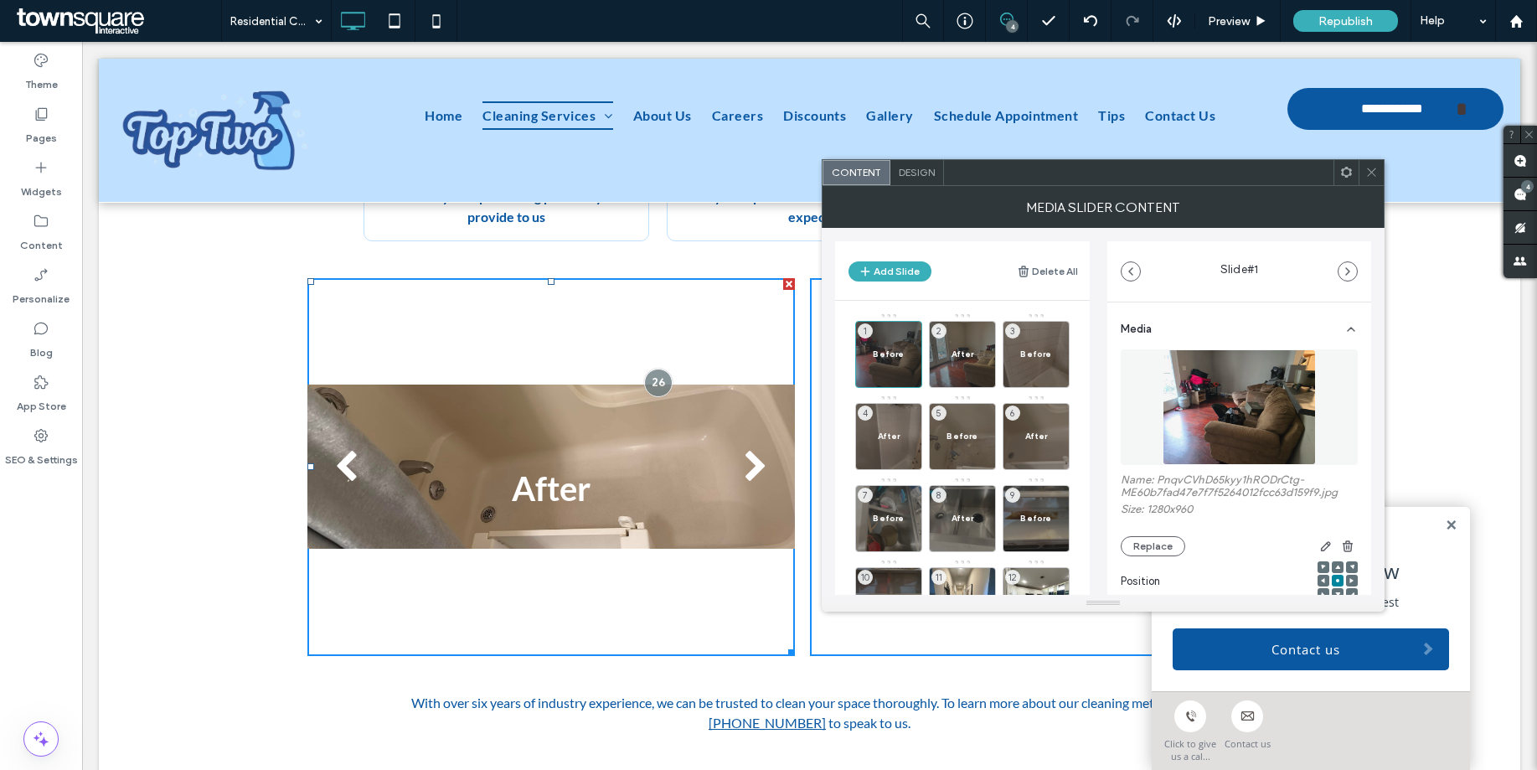
drag, startPoint x: 1371, startPoint y: 175, endPoint x: 1364, endPoint y: 189, distance: 16.1
click at [1371, 176] on icon at bounding box center [1372, 172] width 13 height 13
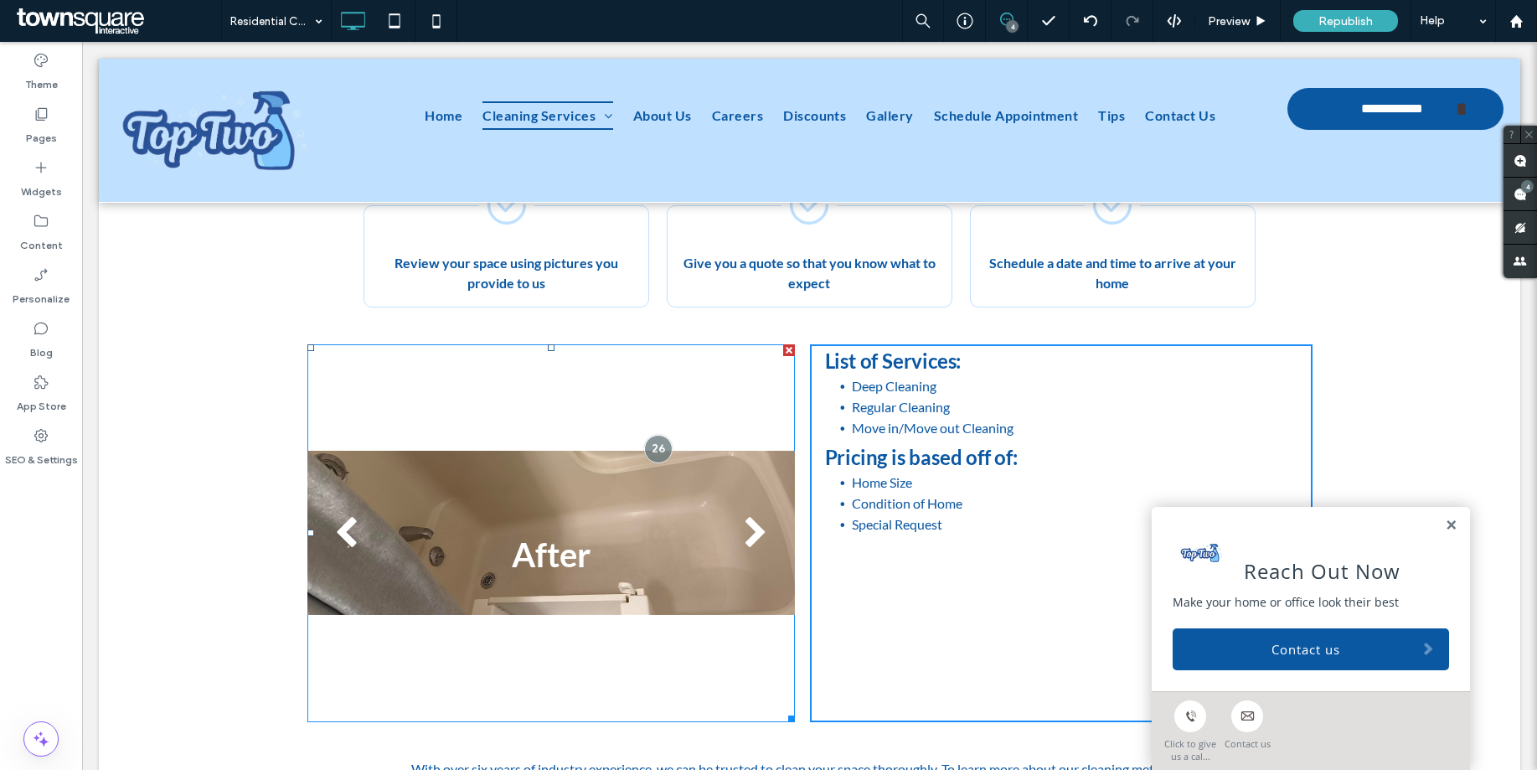
scroll to position [986, 0]
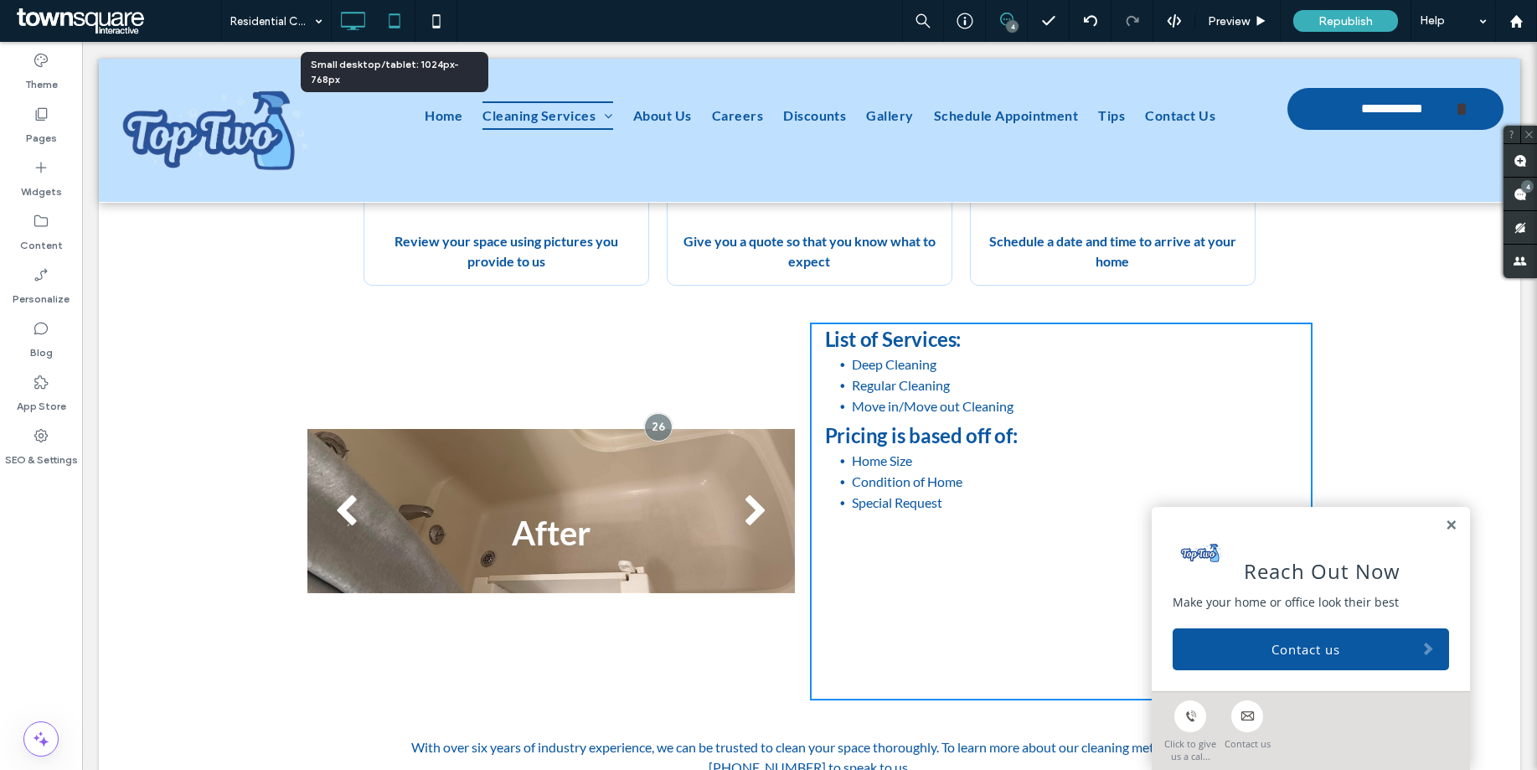
click at [395, 24] on icon at bounding box center [395, 21] width 34 height 34
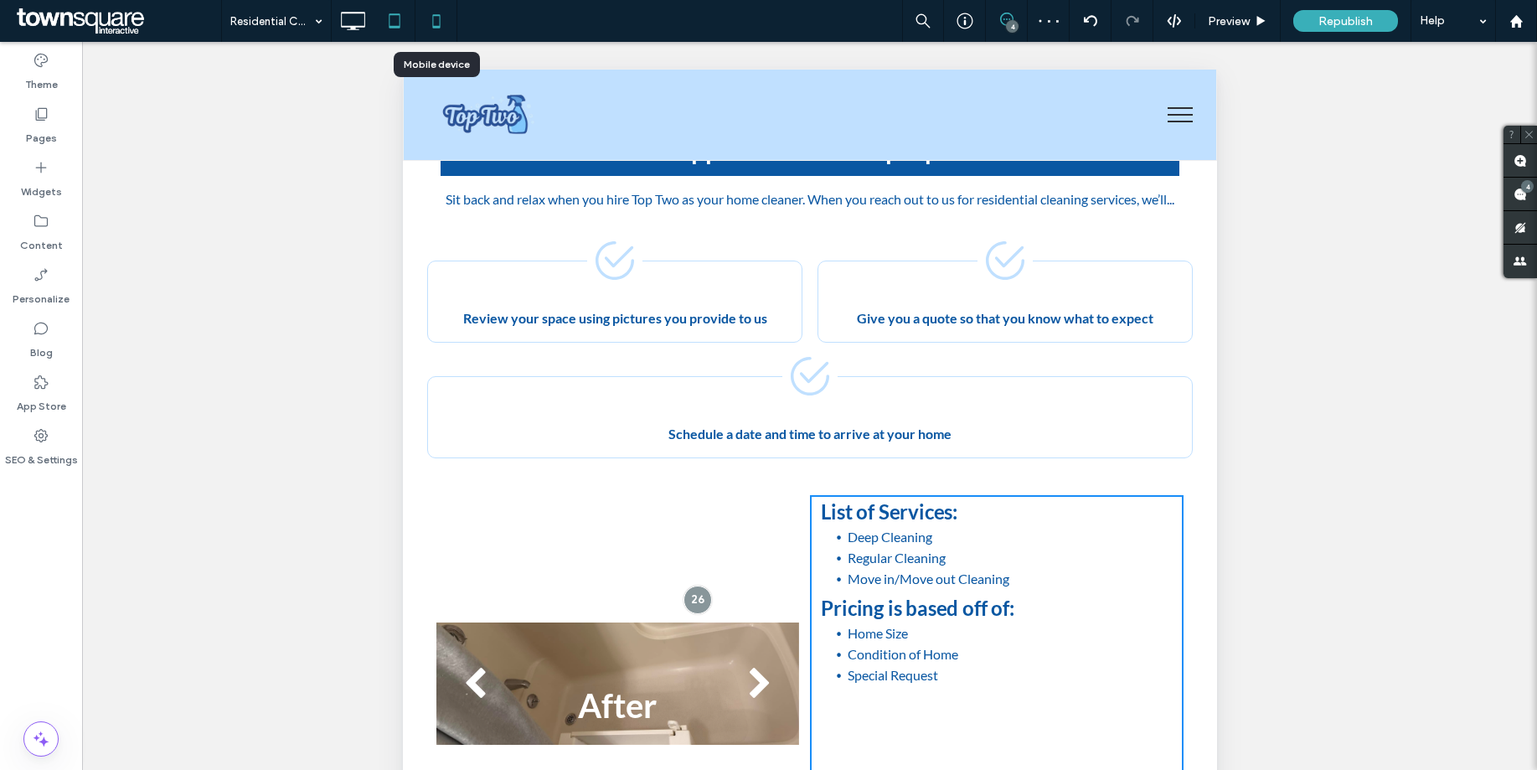
click at [439, 25] on use at bounding box center [436, 20] width 8 height 13
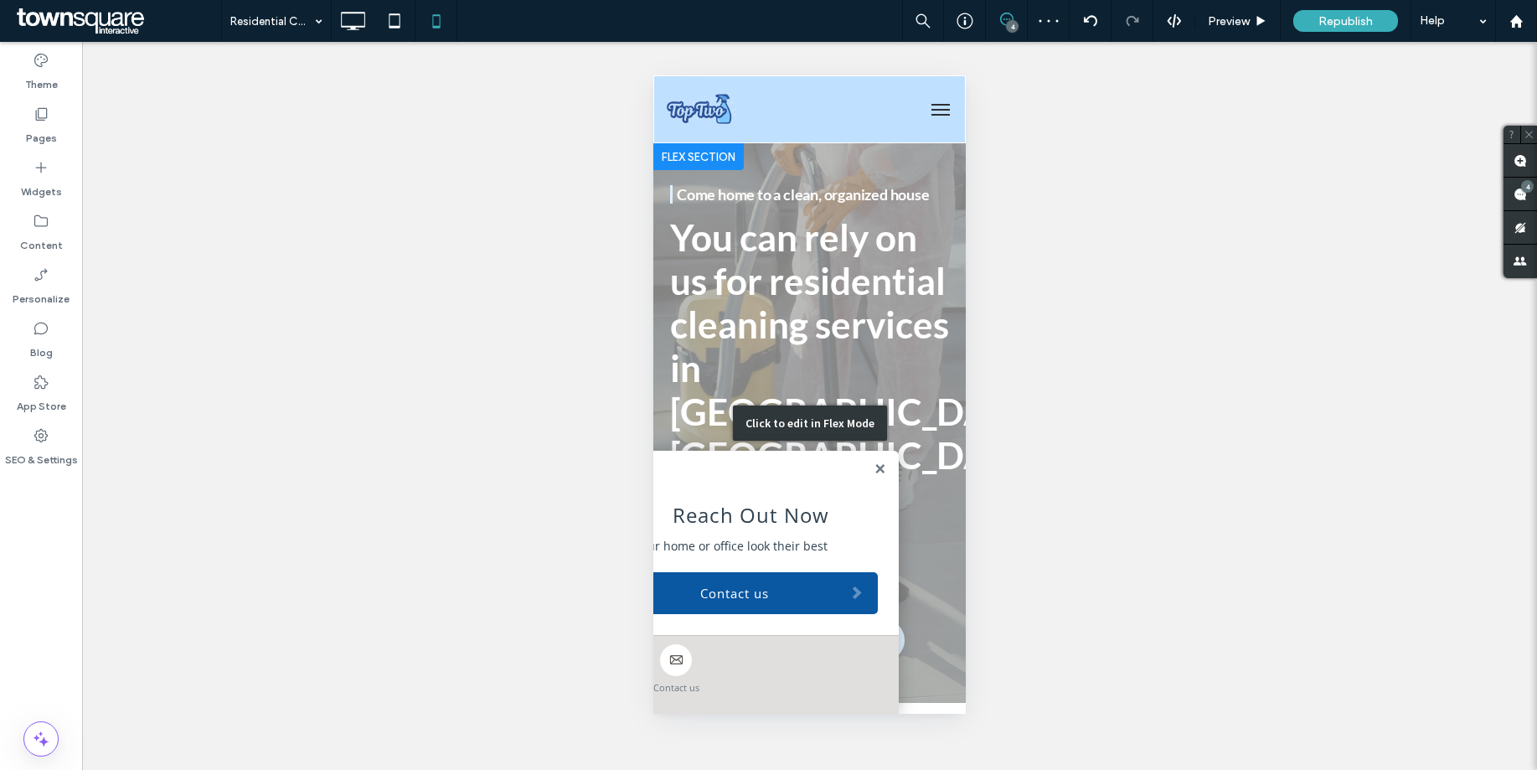
scroll to position [0, 0]
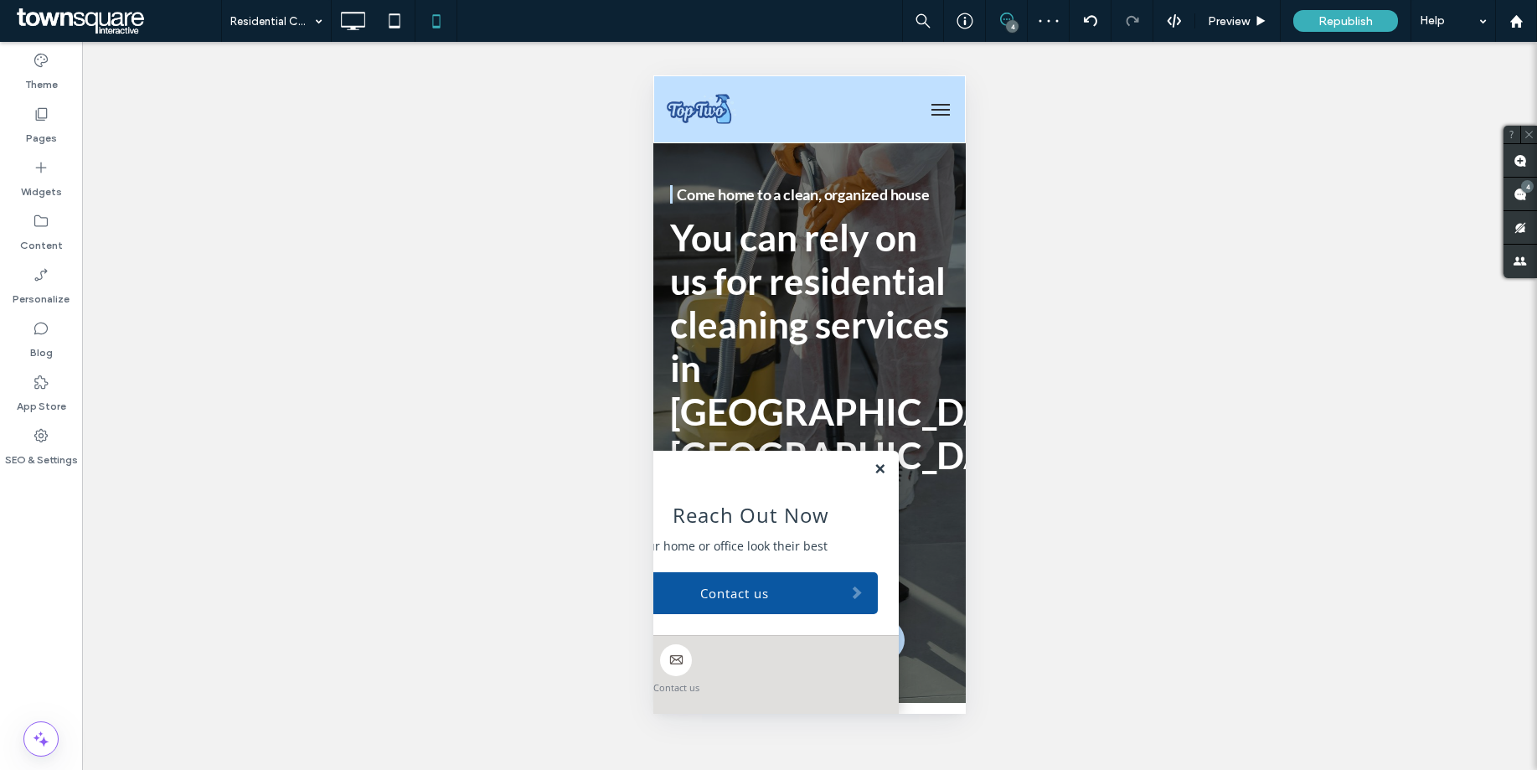
click at [874, 465] on link at bounding box center [880, 469] width 13 height 14
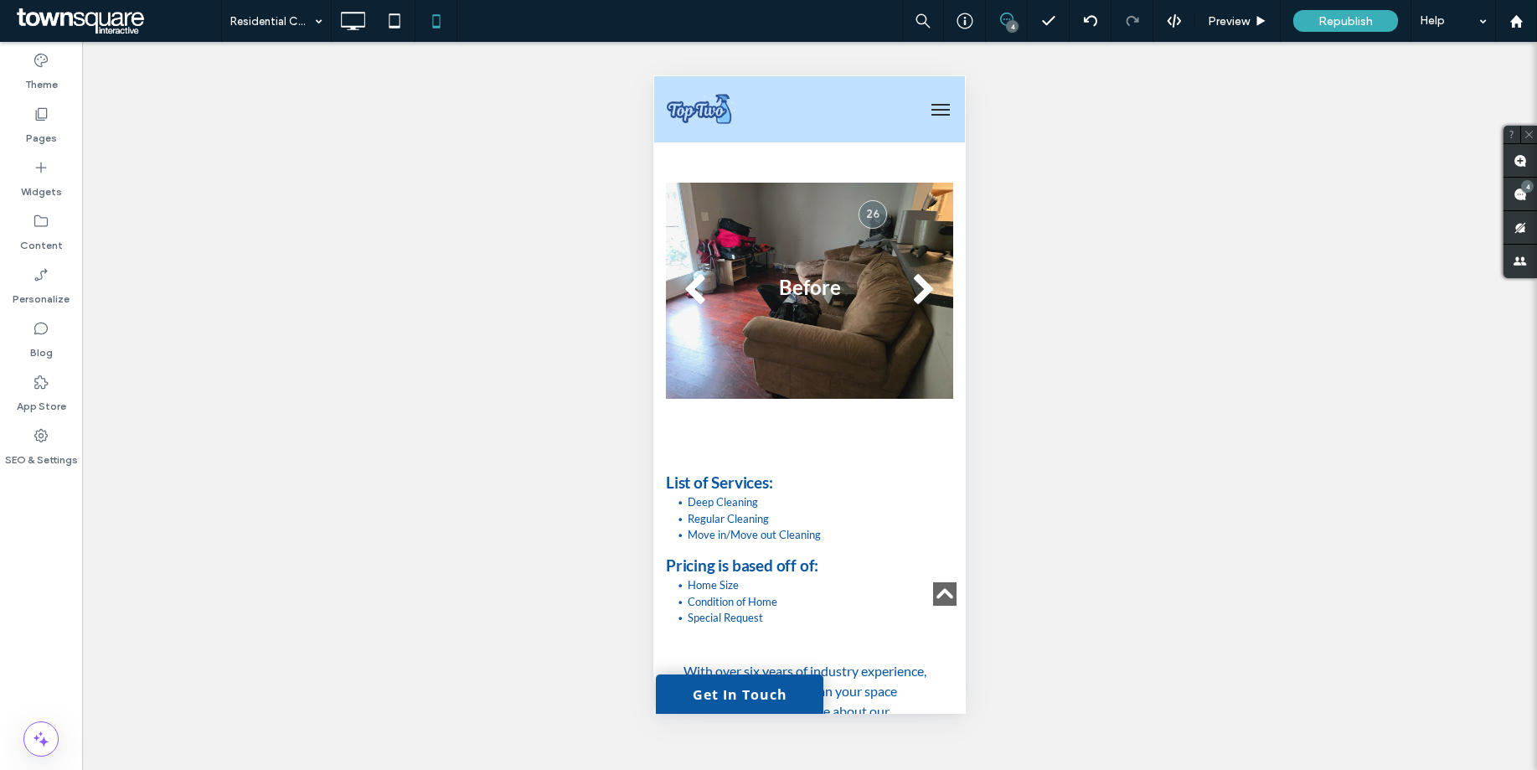
scroll to position [1764, 0]
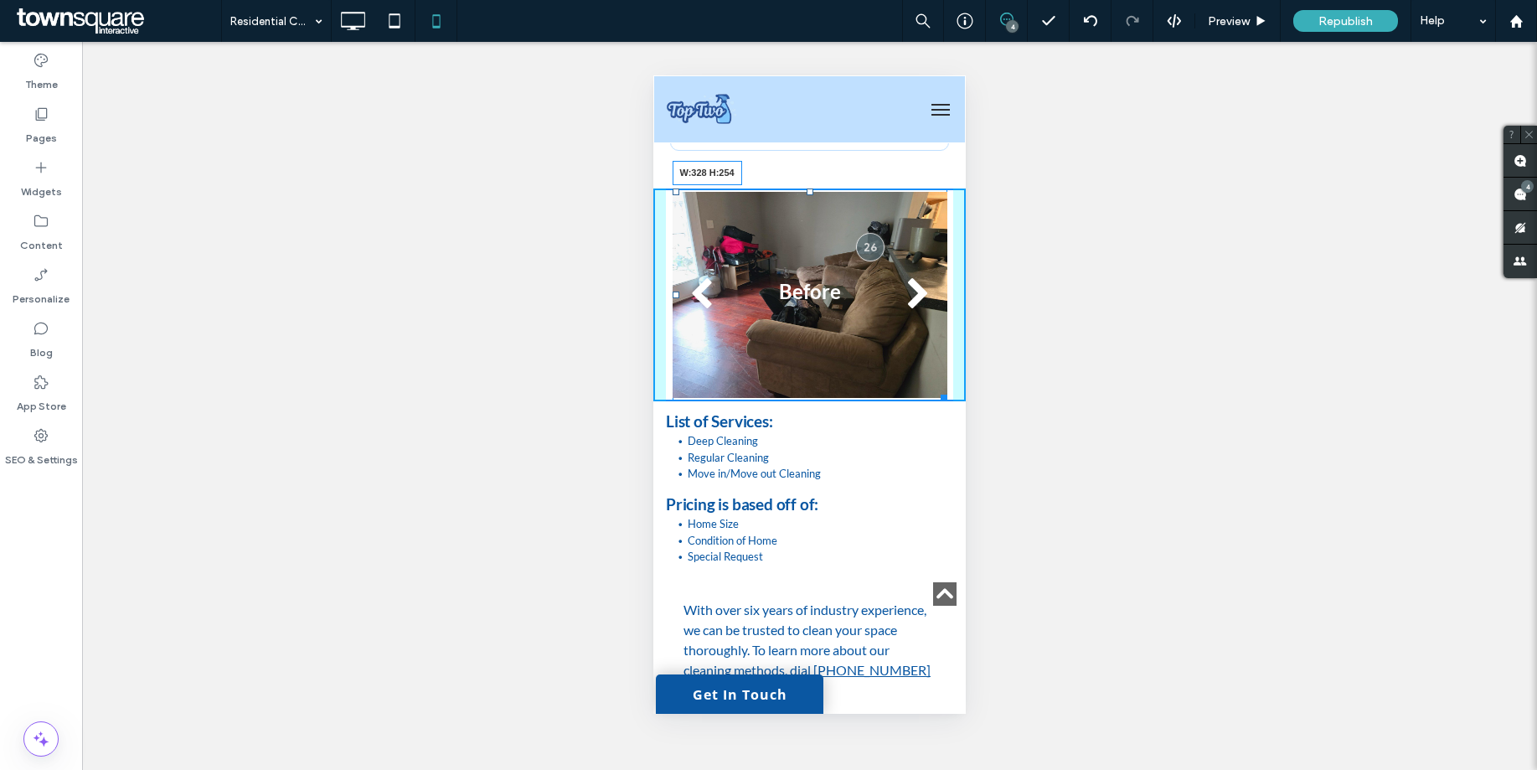
drag, startPoint x: 937, startPoint y: 560, endPoint x: 989, endPoint y: 430, distance: 140.6
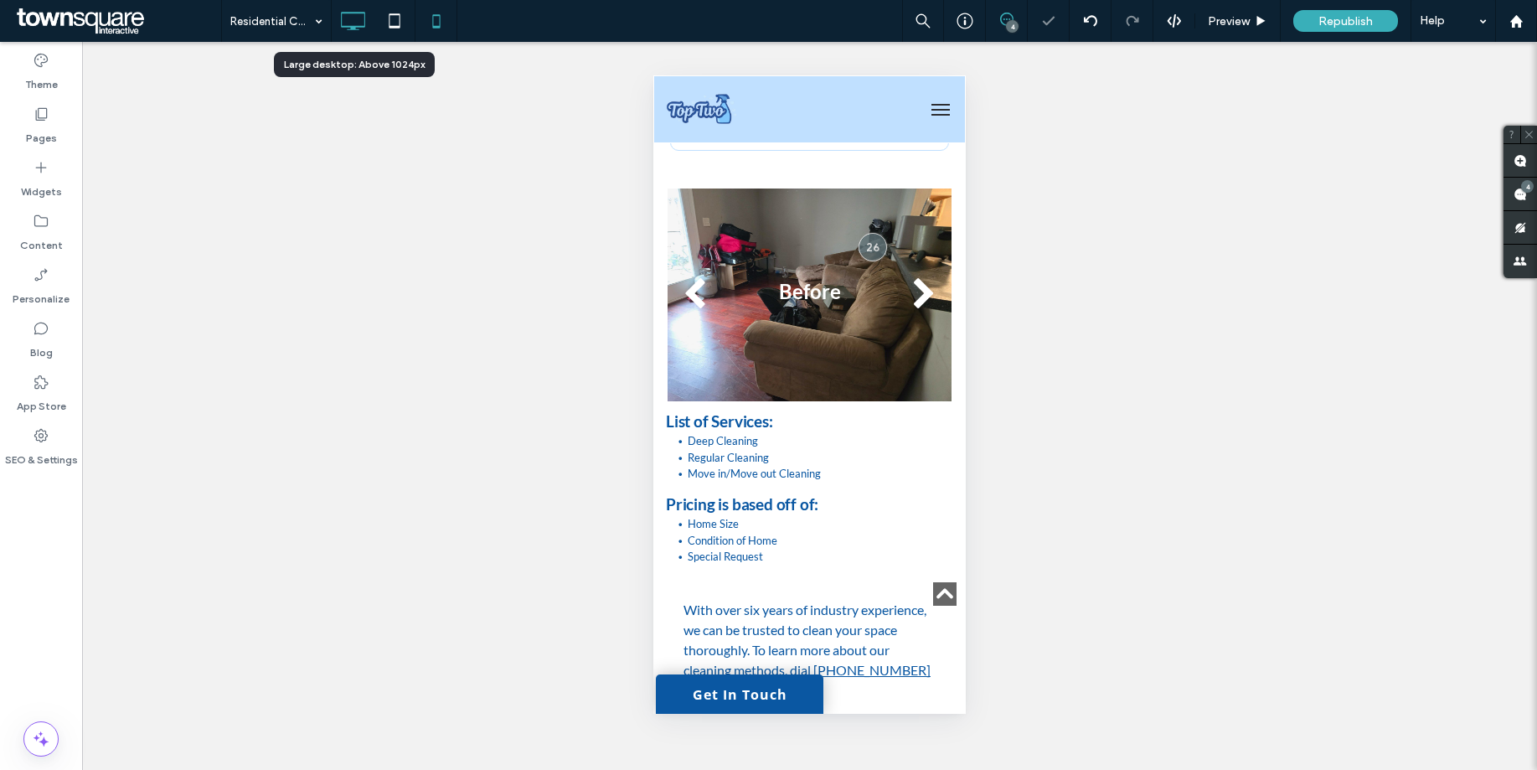
click at [348, 33] on icon at bounding box center [353, 21] width 34 height 34
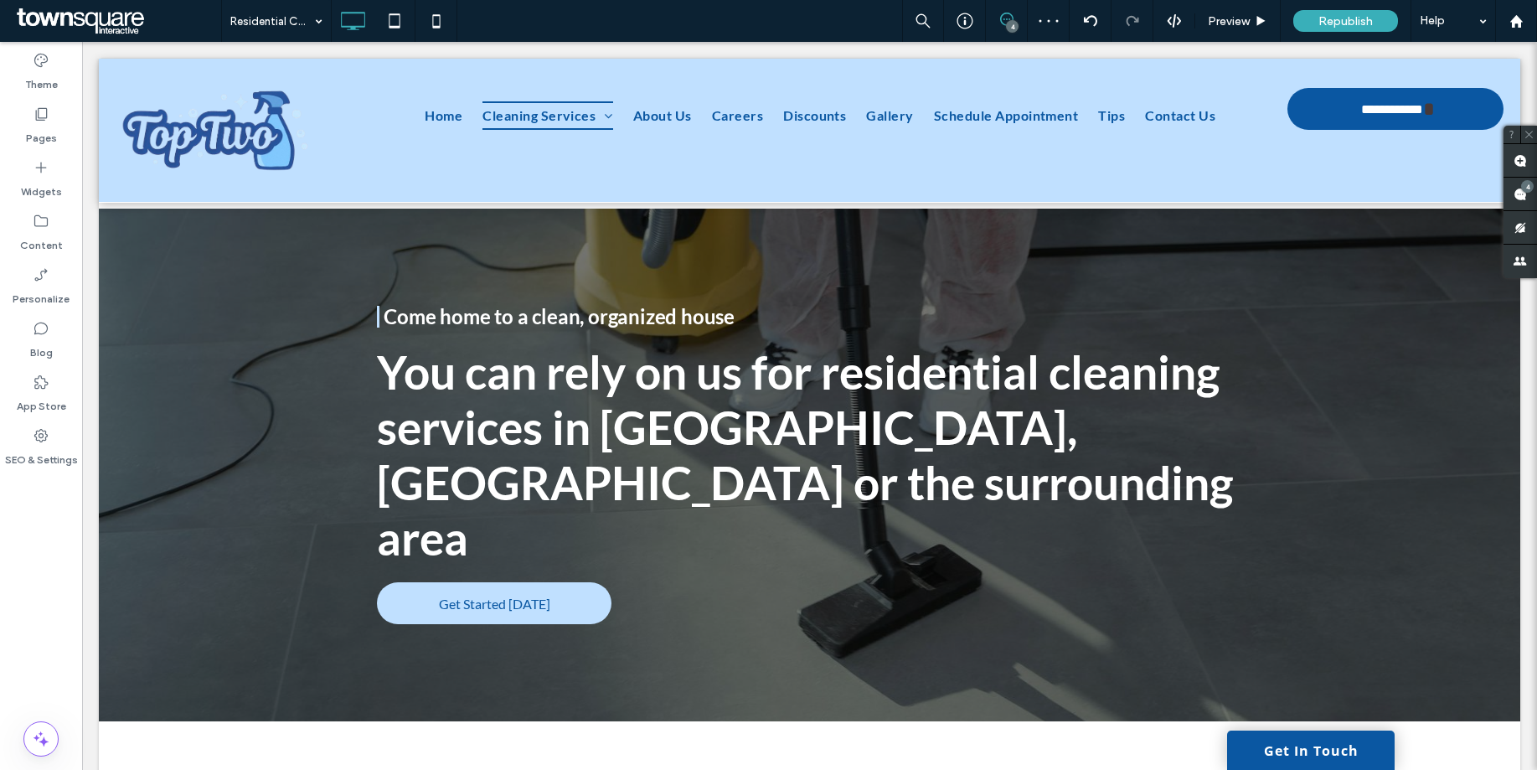
scroll to position [0, 0]
click at [1509, 190] on span at bounding box center [1521, 194] width 34 height 33
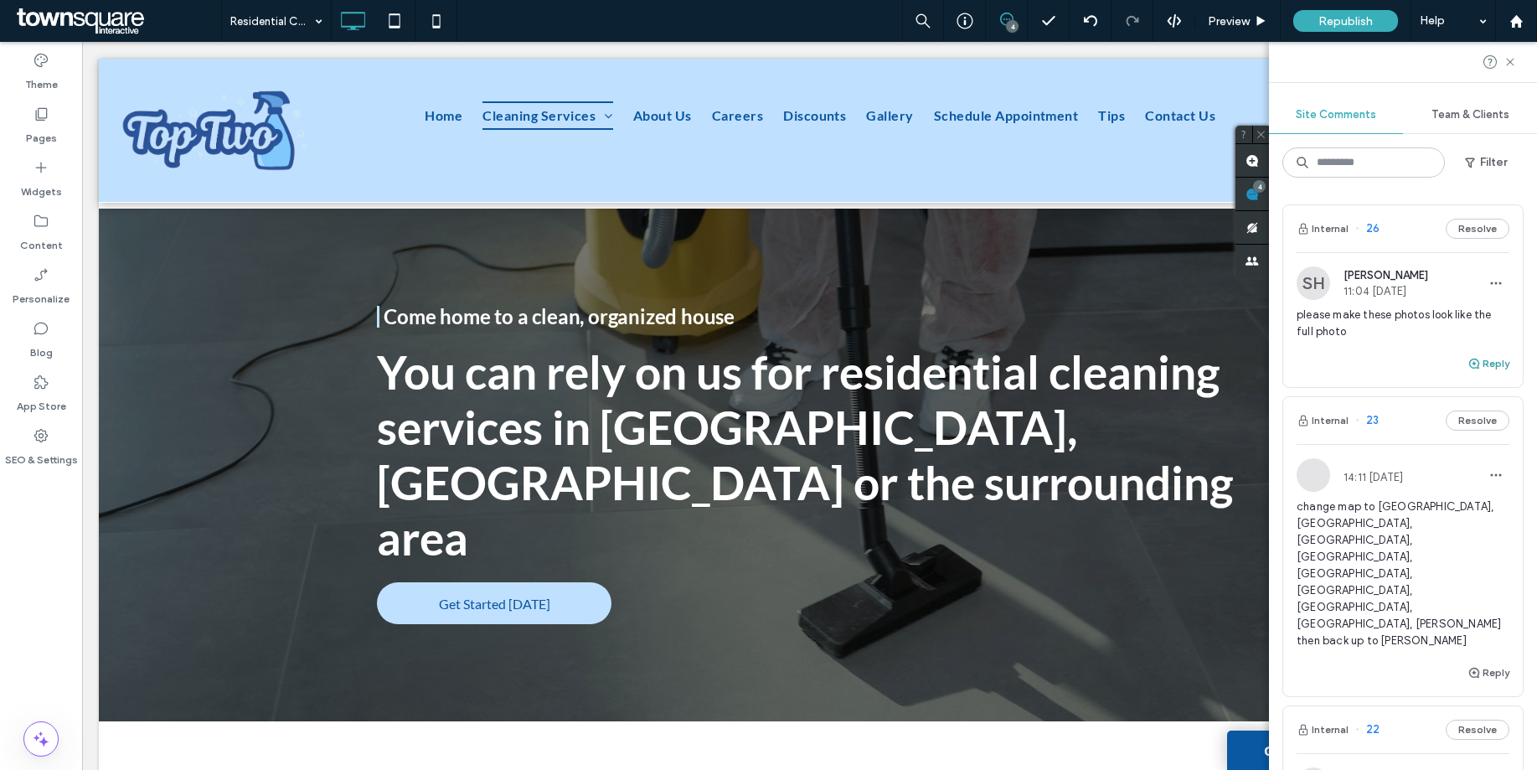
click at [1469, 359] on button "Reply" at bounding box center [1489, 364] width 42 height 20
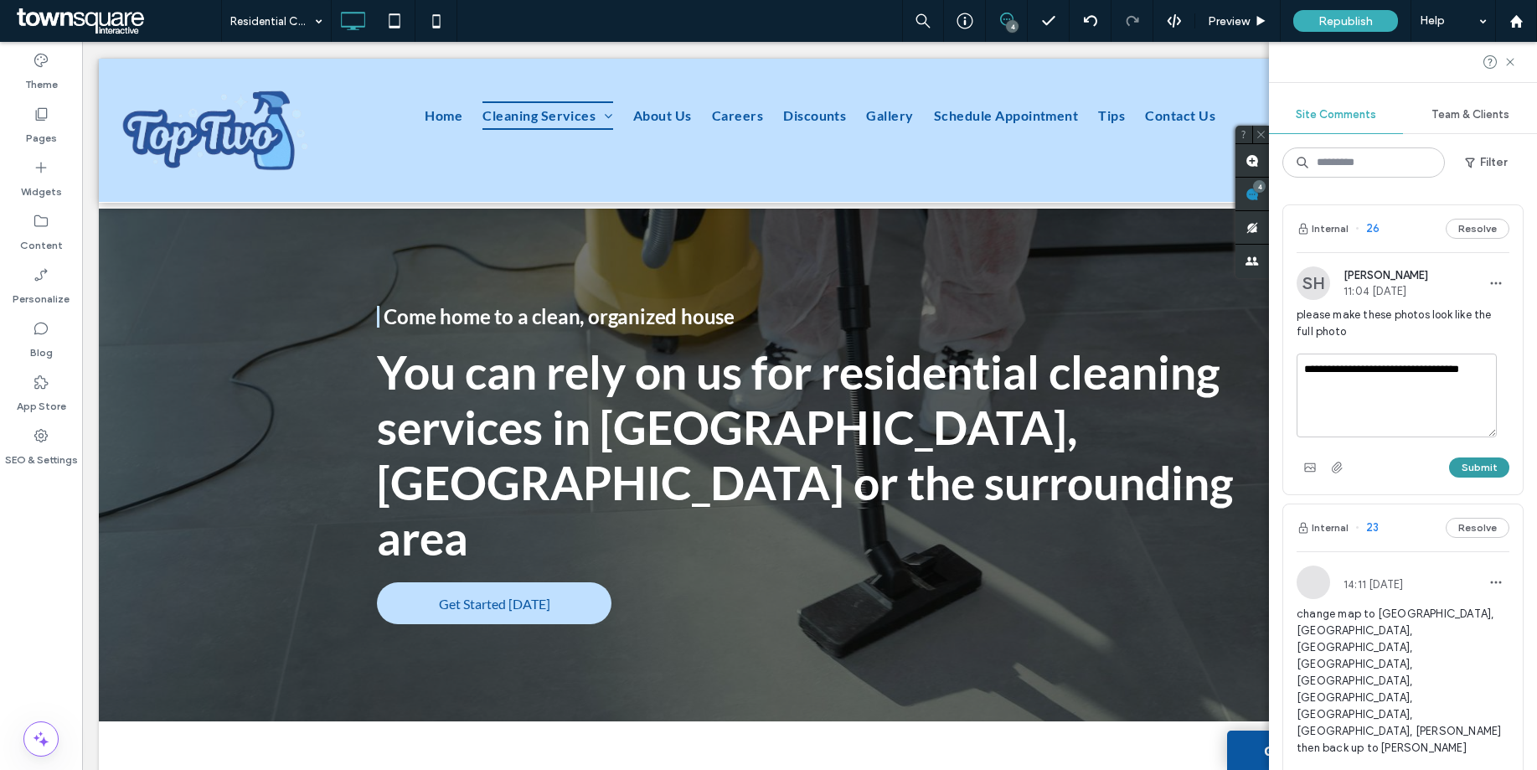
type textarea "**********"
click at [1470, 466] on button "Submit" at bounding box center [1479, 467] width 60 height 20
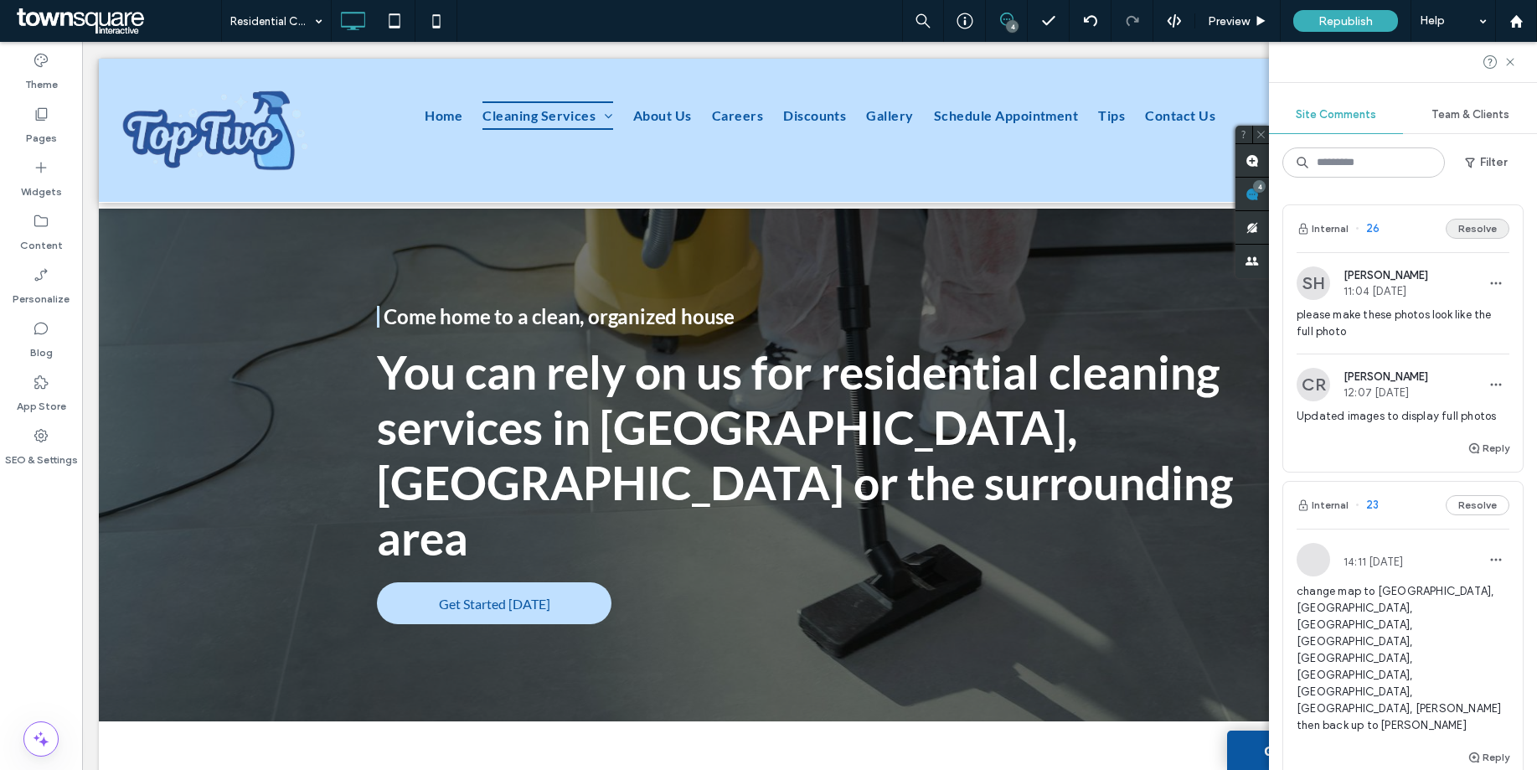
click at [1487, 234] on button "Resolve" at bounding box center [1478, 229] width 64 height 20
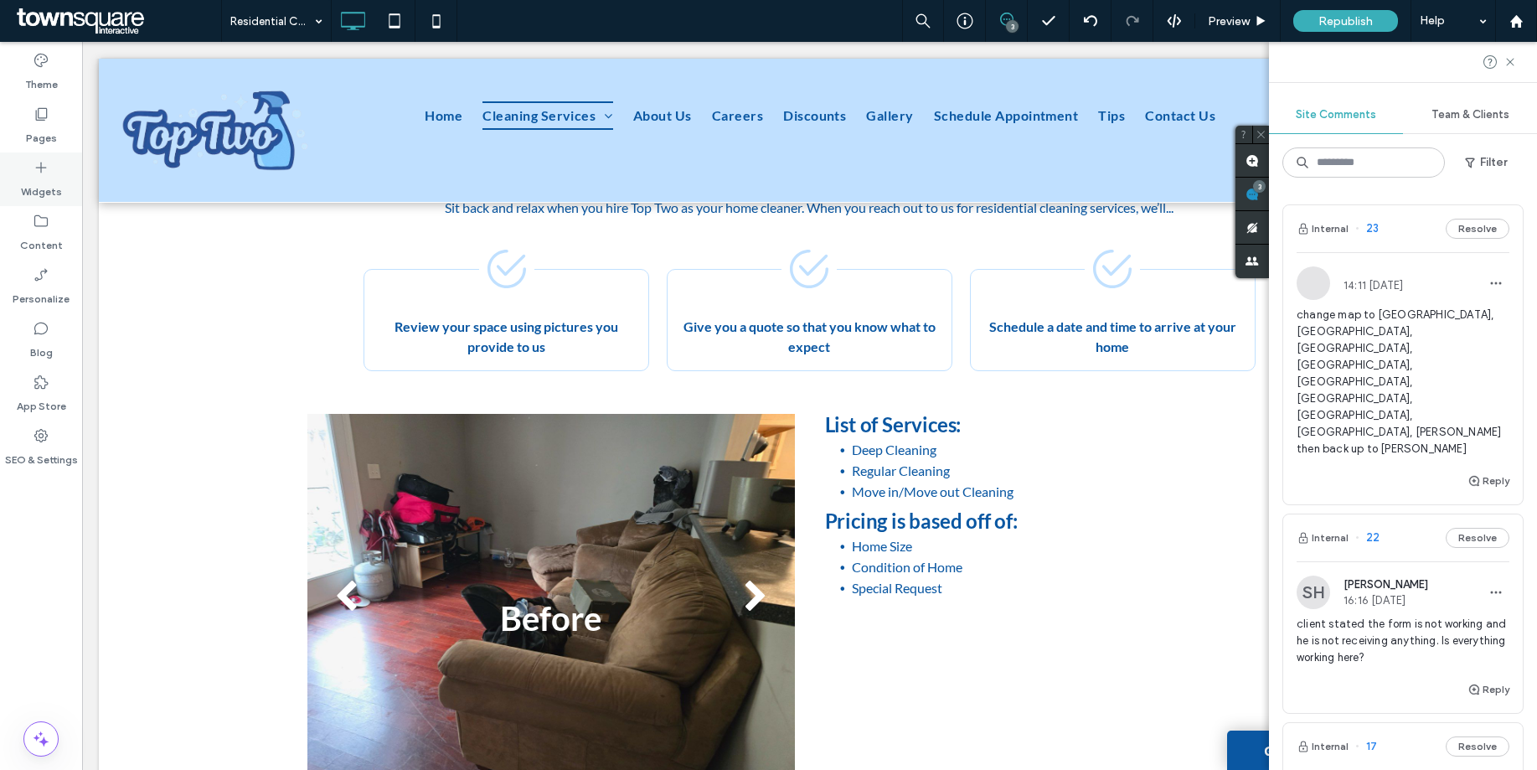
scroll to position [1247, 0]
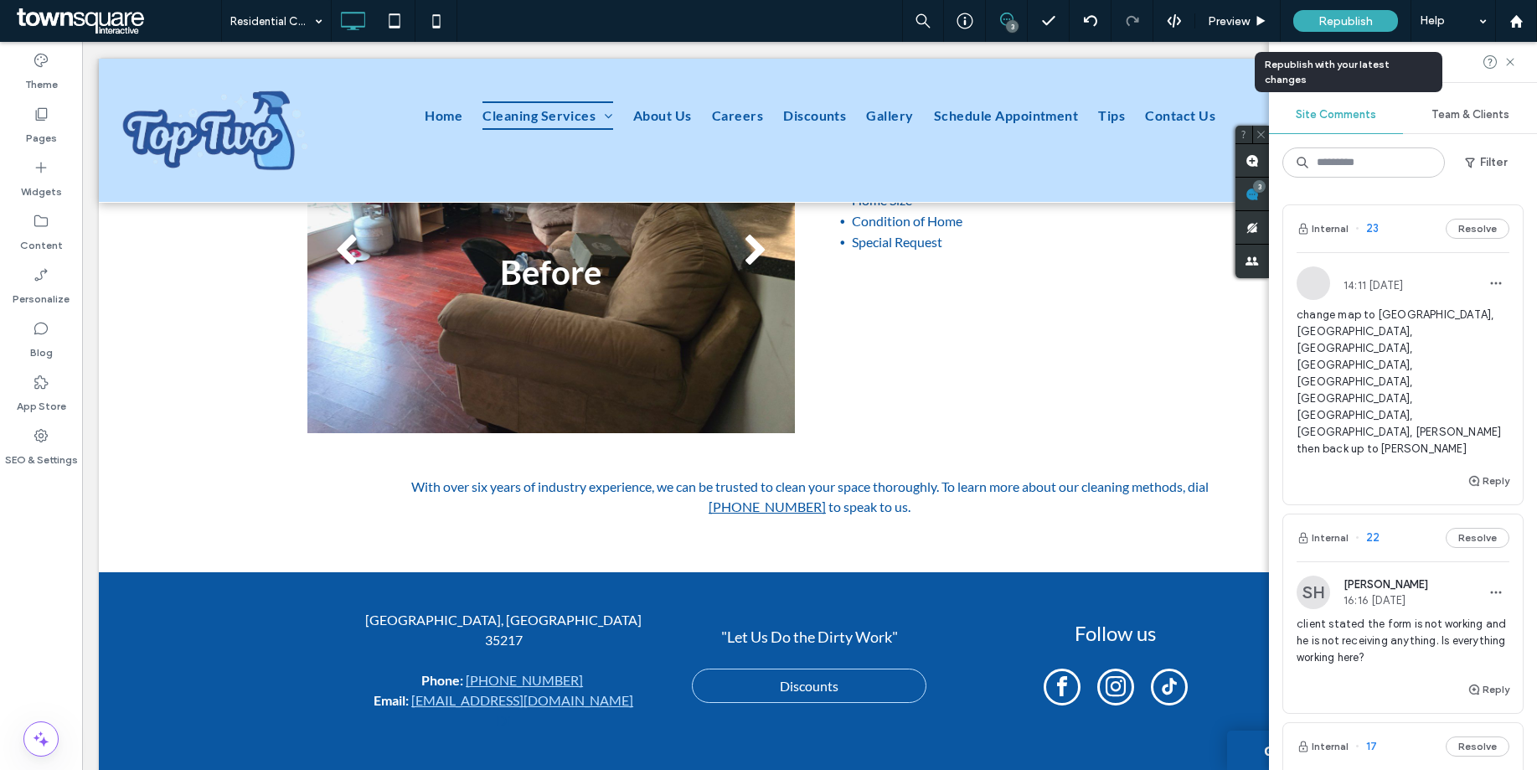
click at [1346, 23] on span "Republish" at bounding box center [1346, 21] width 54 height 14
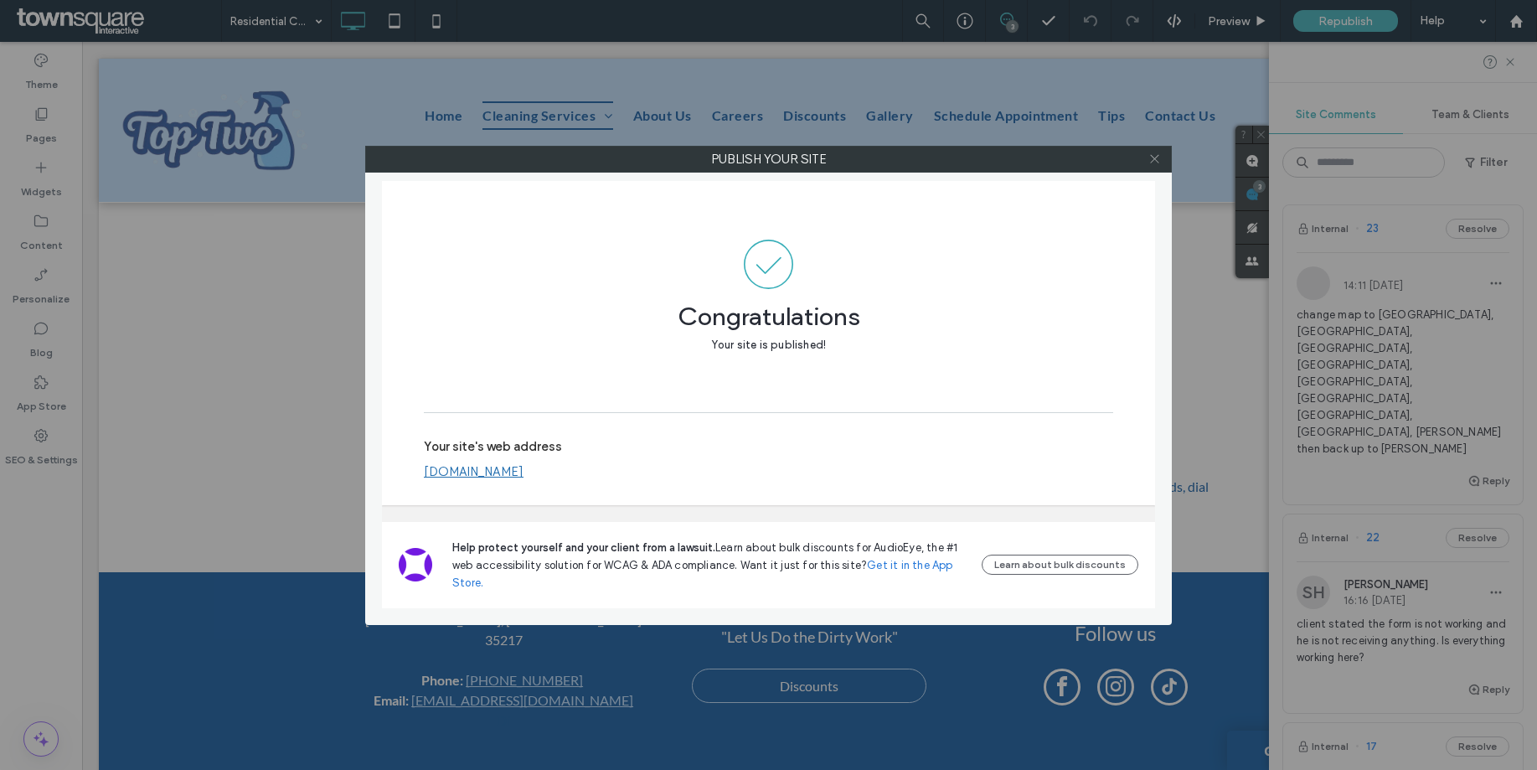
click at [1152, 164] on icon at bounding box center [1155, 158] width 13 height 13
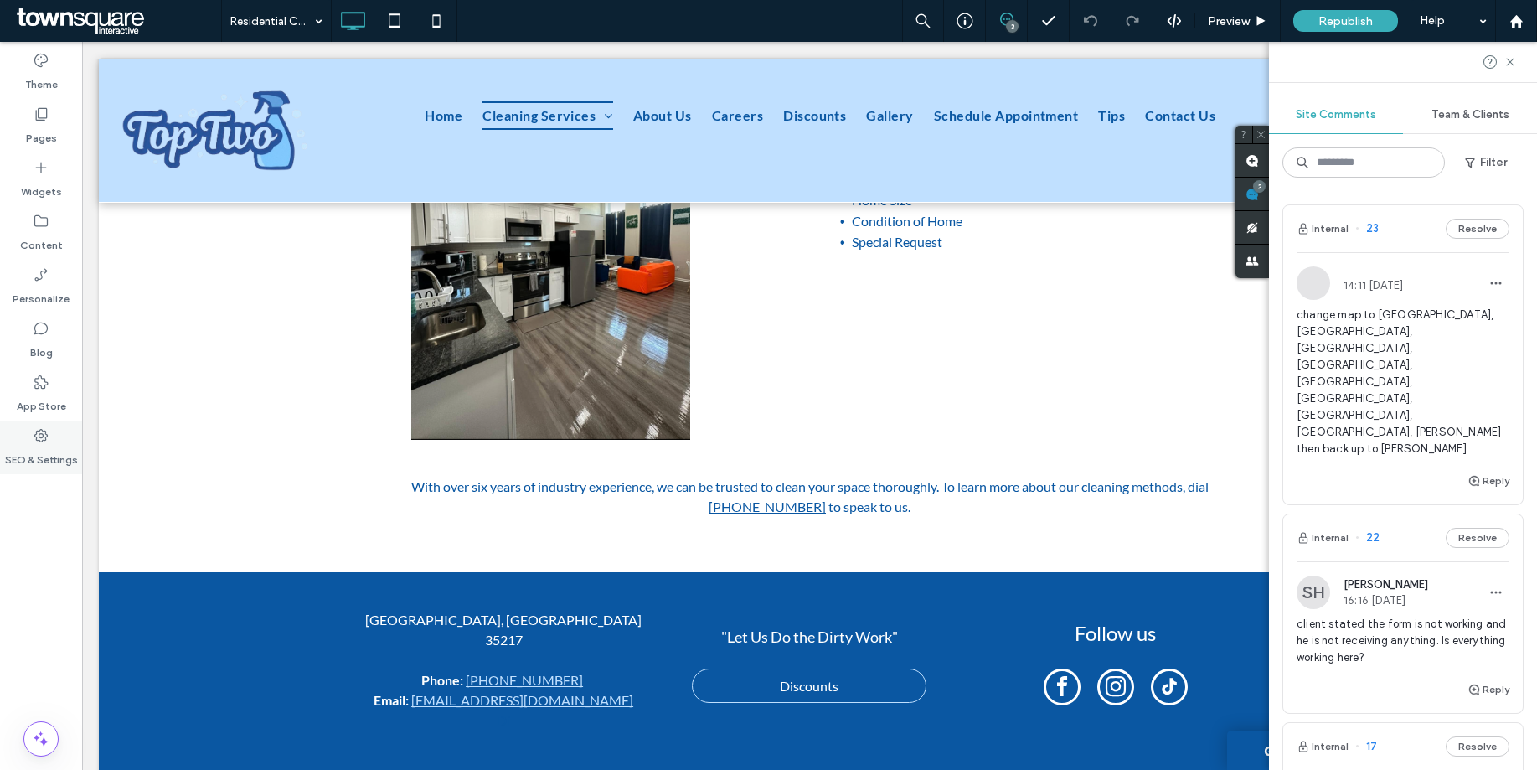
click at [54, 444] on label "SEO & Settings" at bounding box center [41, 455] width 73 height 23
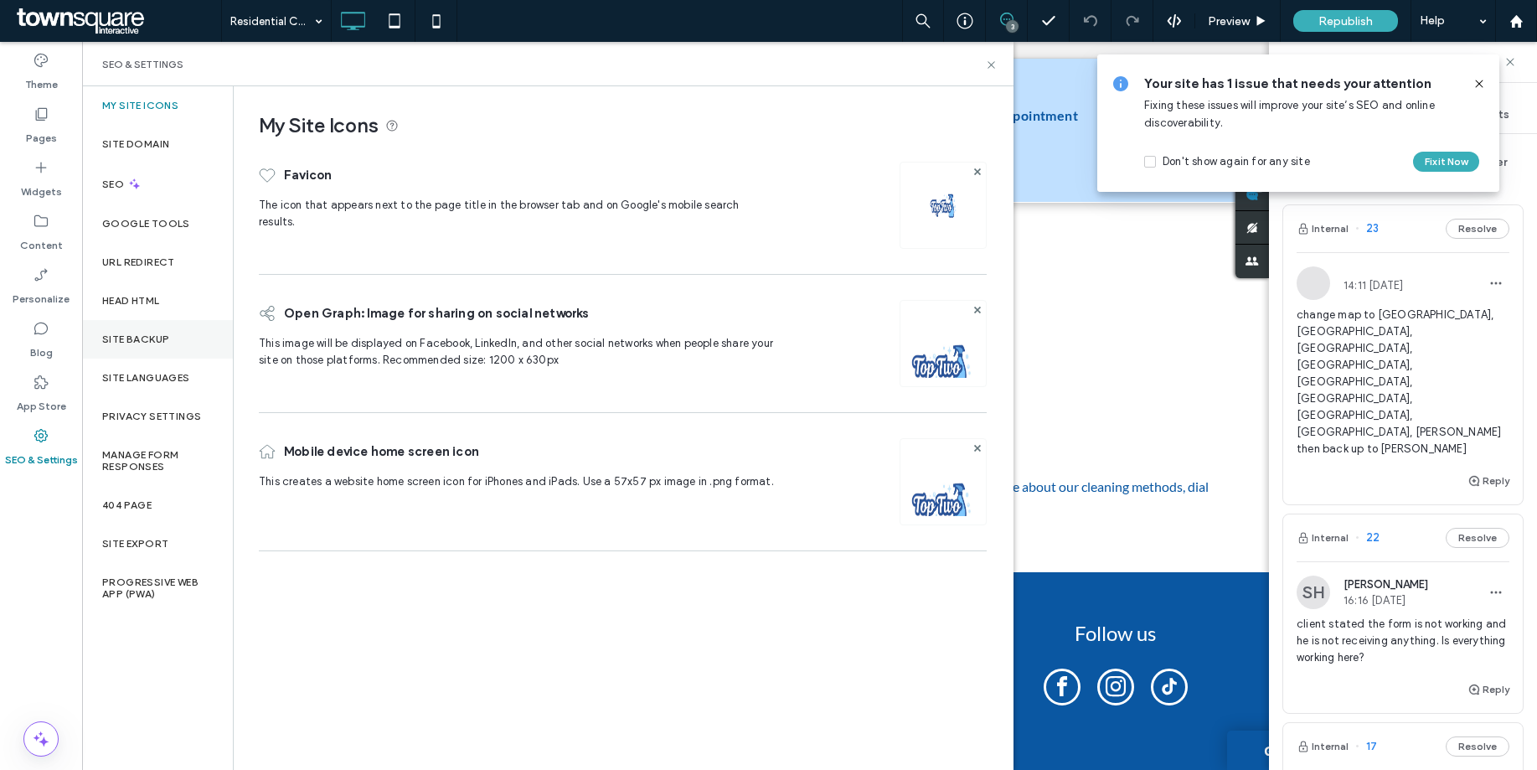
click at [173, 350] on div "Site Backup" at bounding box center [157, 339] width 151 height 39
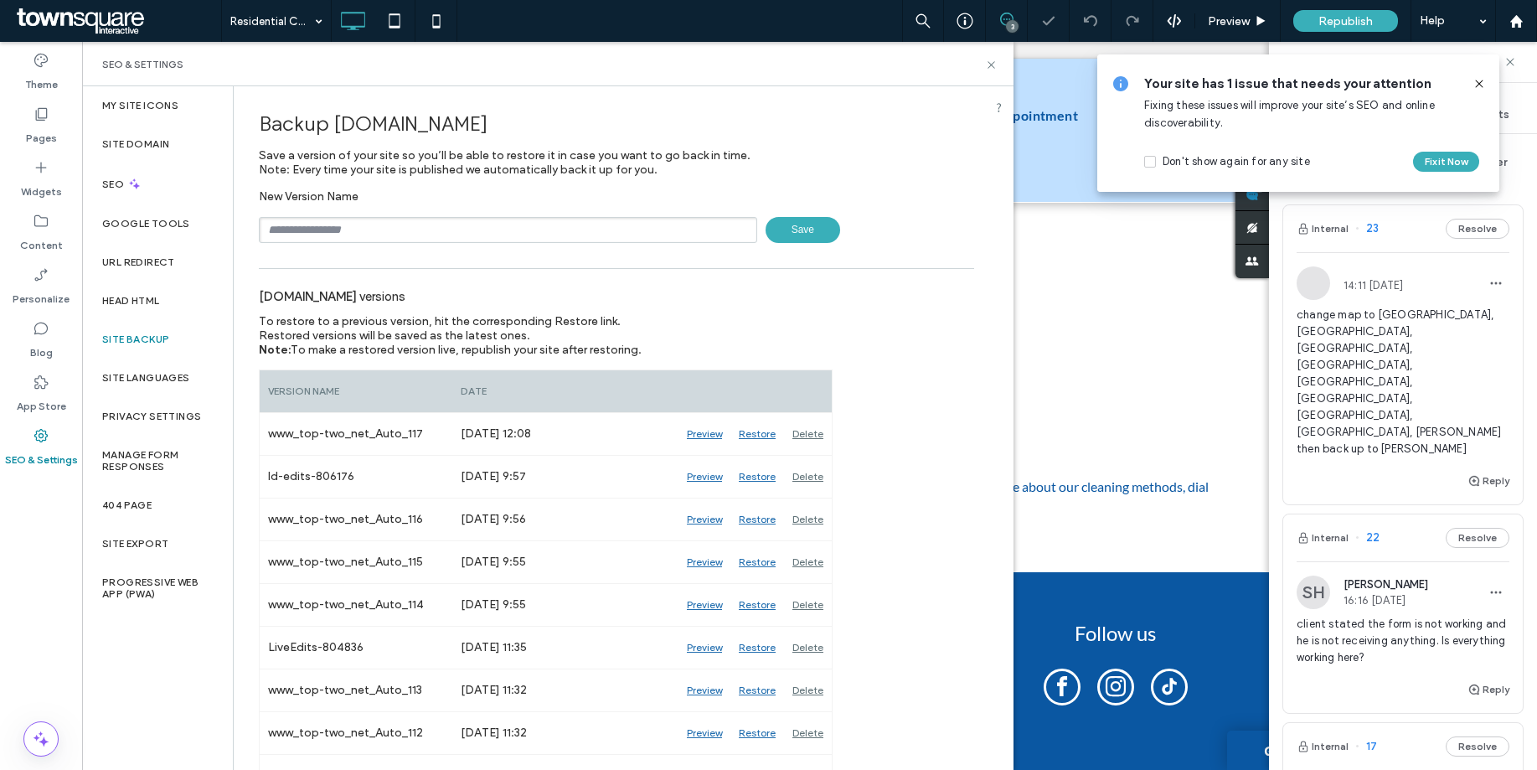
click at [388, 226] on input "text" at bounding box center [508, 230] width 498 height 26
type input "**********"
click at [768, 235] on span "Save" at bounding box center [803, 230] width 75 height 26
